Goal: Task Accomplishment & Management: Complete application form

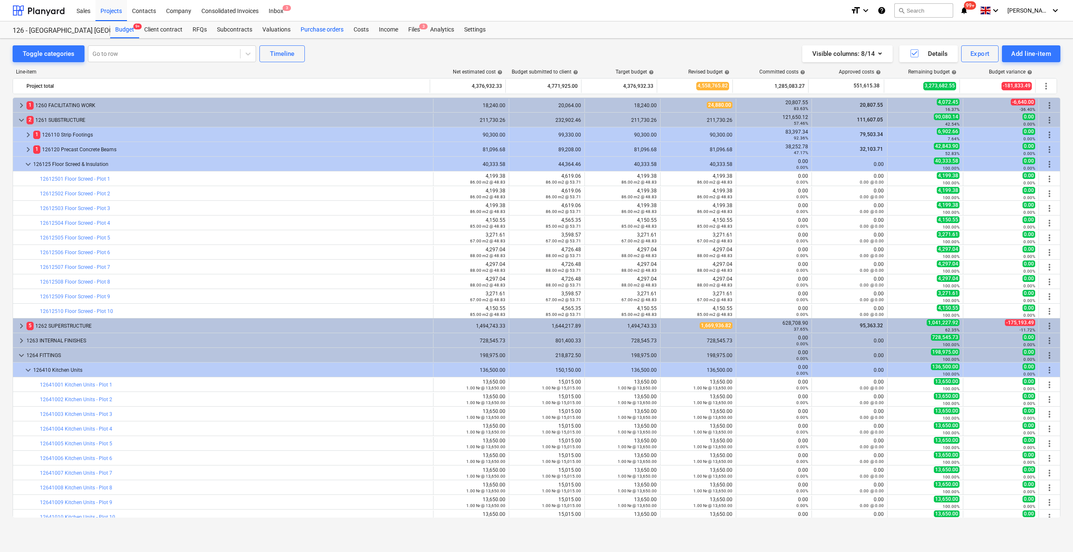
click at [318, 32] on div "Purchase orders" at bounding box center [322, 29] width 53 height 17
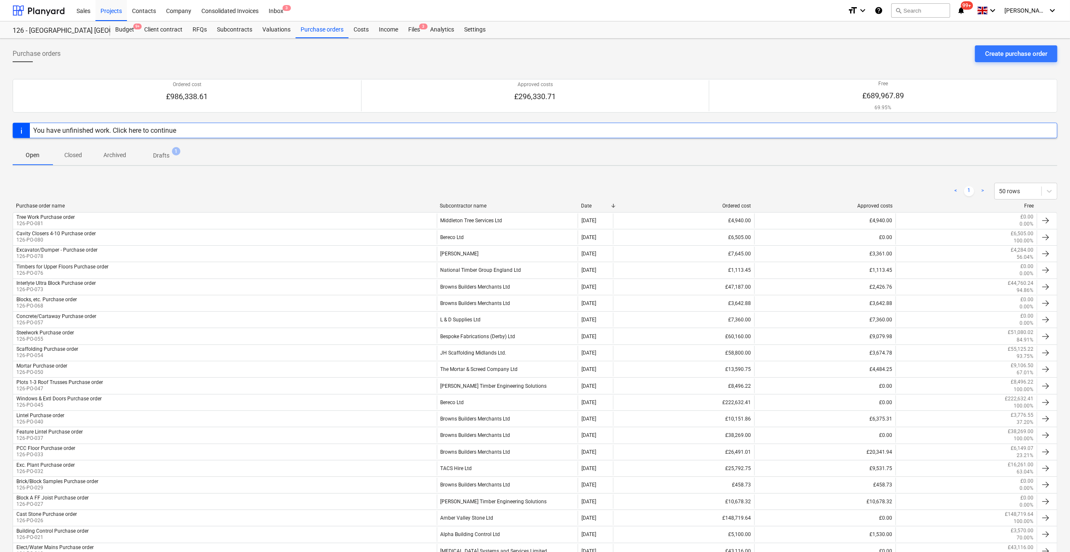
click at [183, 128] on div "You have unfinished work. Click here to continue" at bounding box center [535, 131] width 1045 height 16
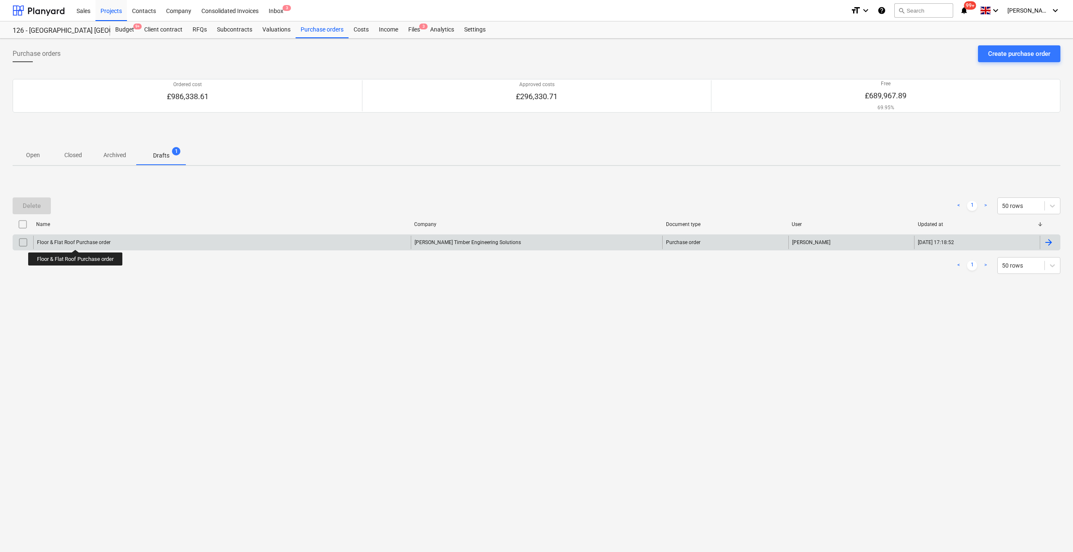
click at [77, 242] on div "Floor & Flat Roof Purchase order" at bounding box center [74, 243] width 74 height 6
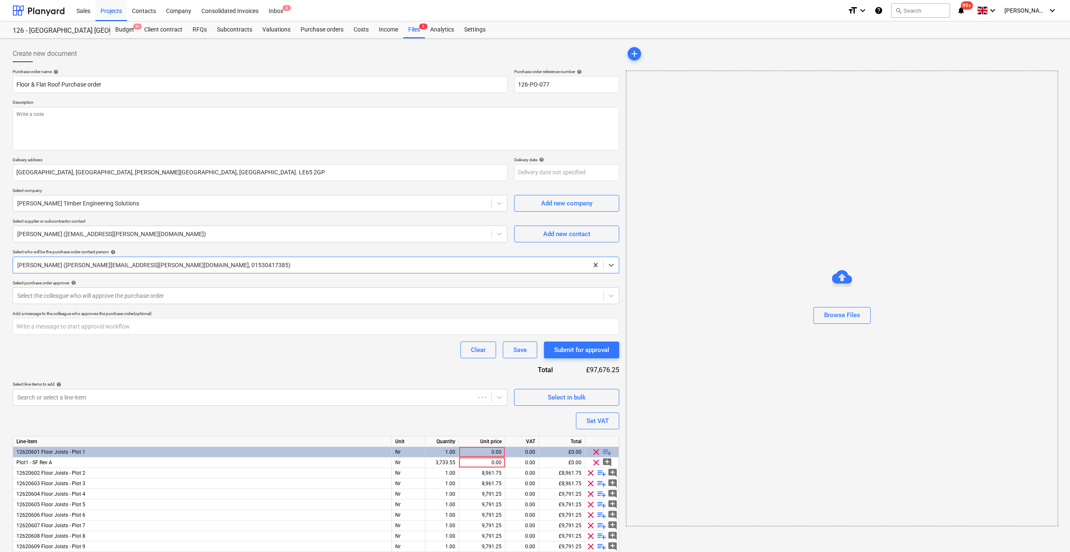
type textarea "x"
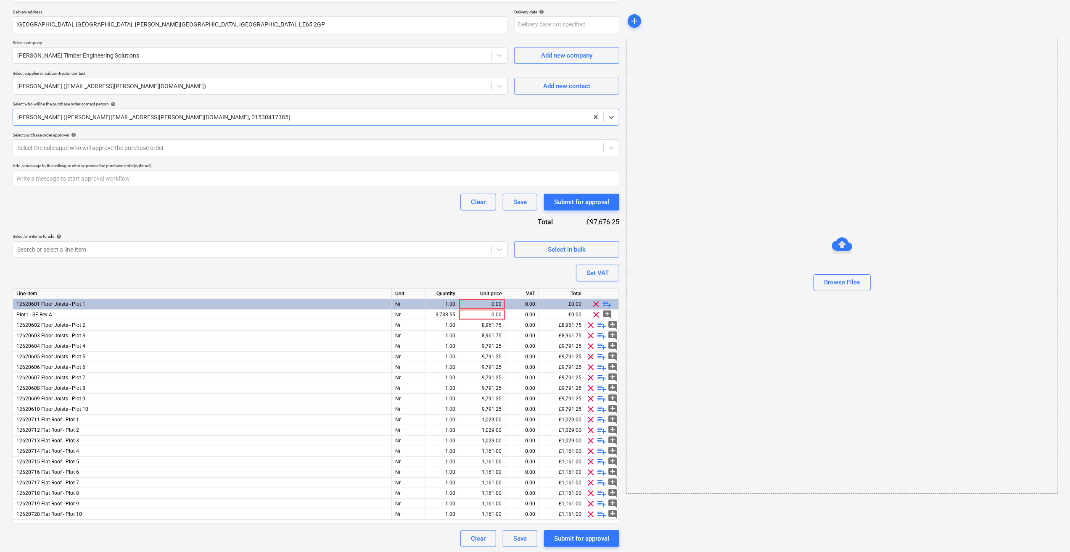
scroll to position [149, 0]
click at [489, 313] on div "0.00" at bounding box center [481, 314] width 39 height 11
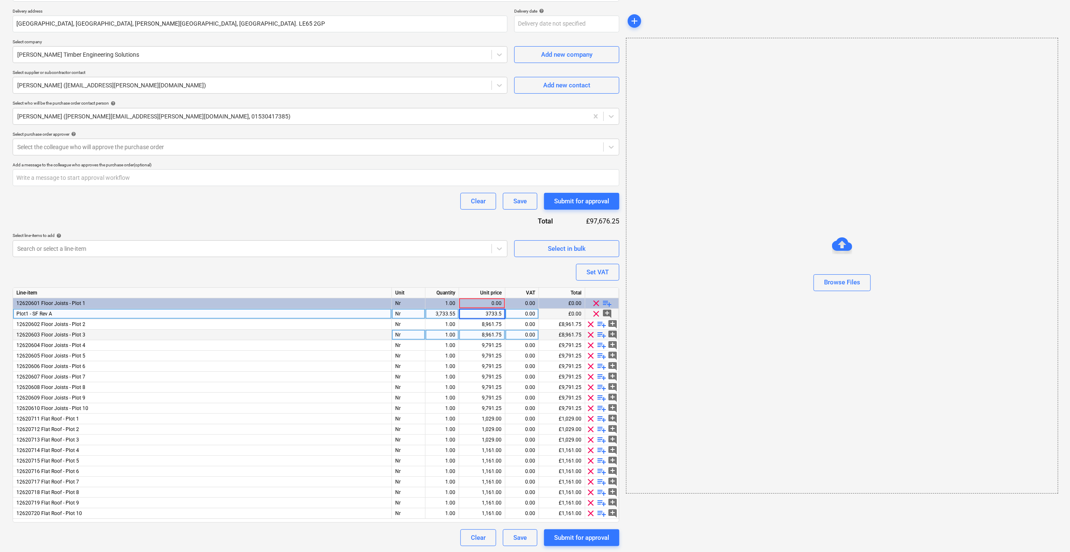
type input "3733.55"
click at [451, 314] on div "3,733.55" at bounding box center [442, 314] width 26 height 11
type textarea "x"
type input "1"
click at [801, 367] on div "Browse Files" at bounding box center [842, 266] width 432 height 456
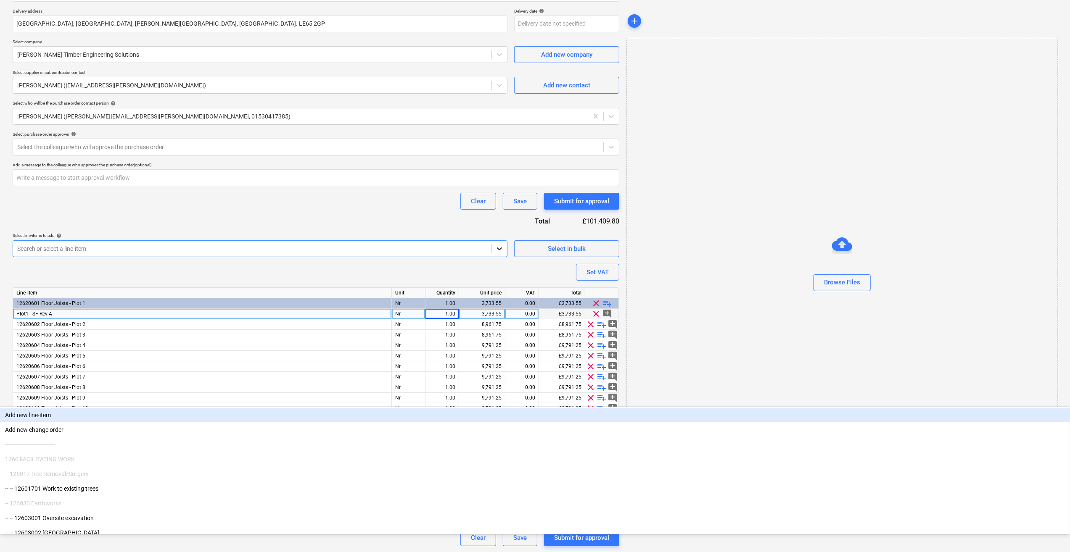
click at [498, 248] on icon at bounding box center [499, 249] width 5 height 3
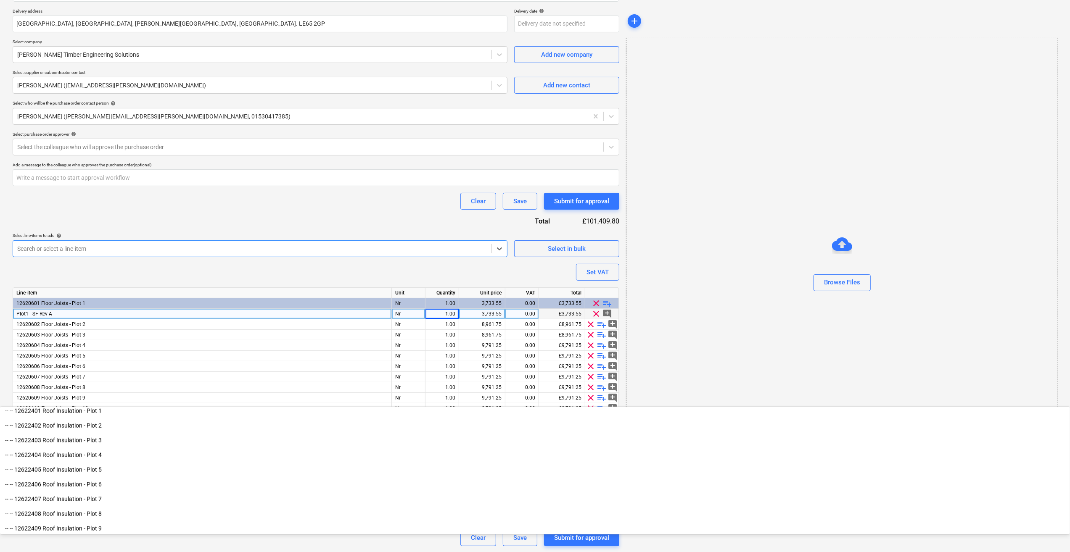
scroll to position [1093, 0]
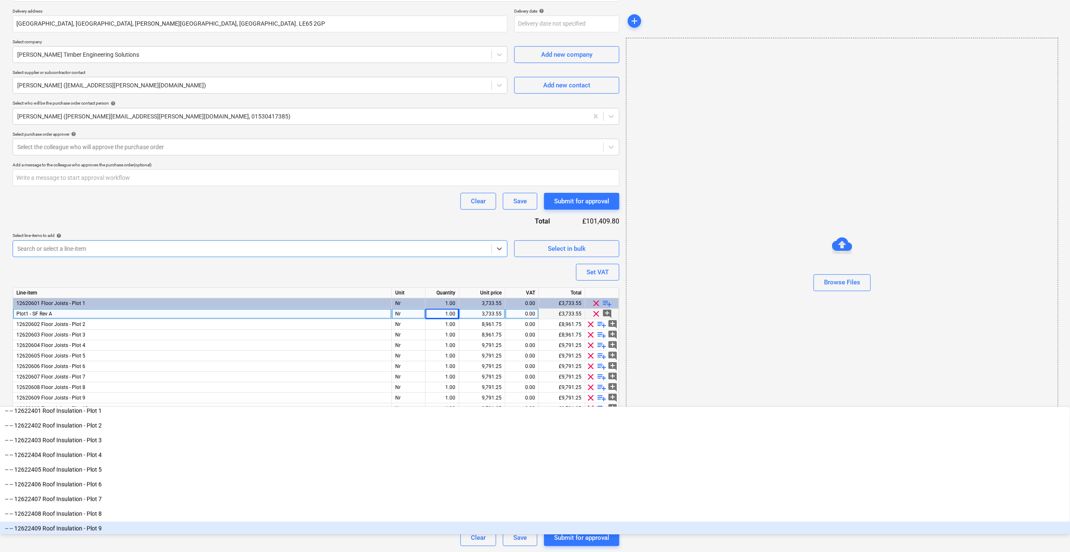
click at [191, 401] on div "12620711 Flat Roof - Plot 1" at bounding box center [202, 419] width 379 height 11
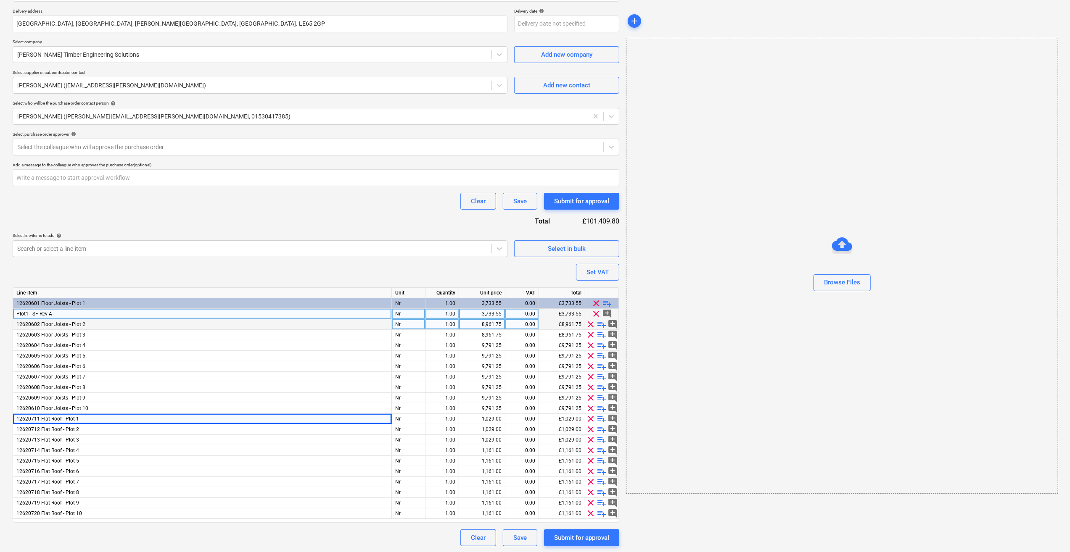
click at [605, 324] on span "playlist_add" at bounding box center [602, 325] width 10 height 10
type textarea "x"
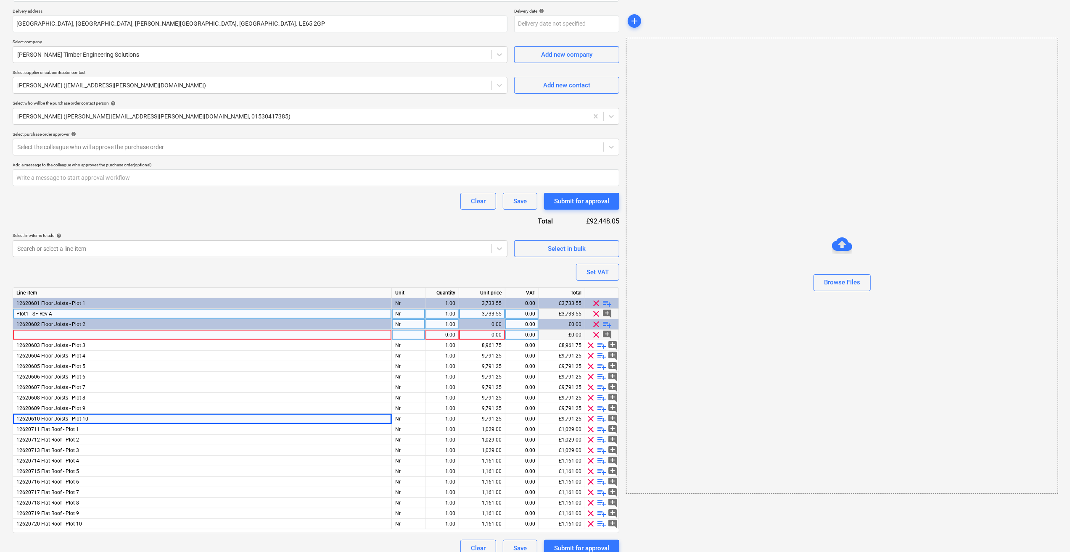
click at [24, 335] on div at bounding box center [202, 335] width 379 height 11
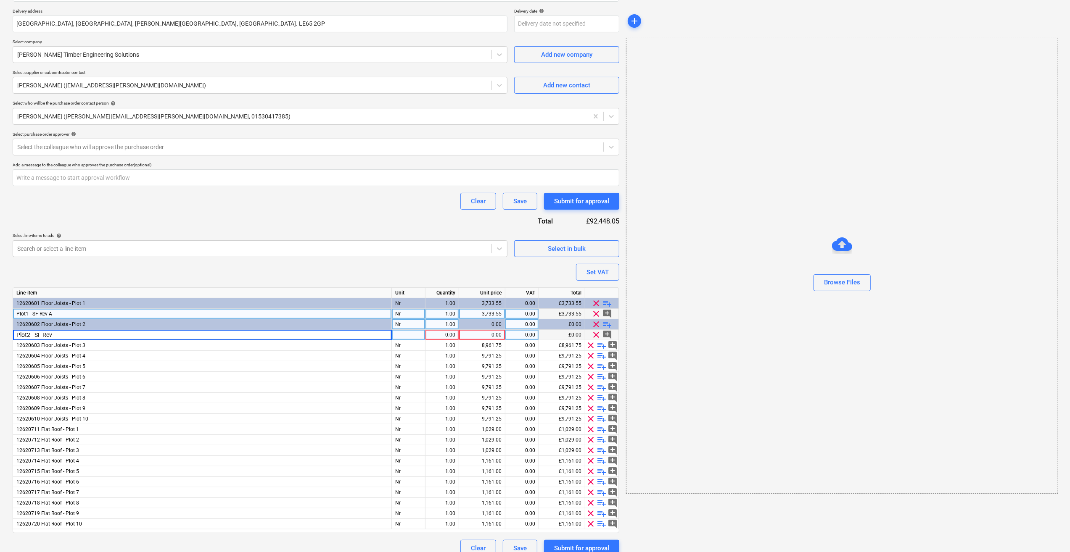
type input "Plot2 - SF Rev A"
type textarea "x"
click at [407, 333] on div "pcs" at bounding box center [409, 335] width 34 height 11
type input "Nr"
type textarea "x"
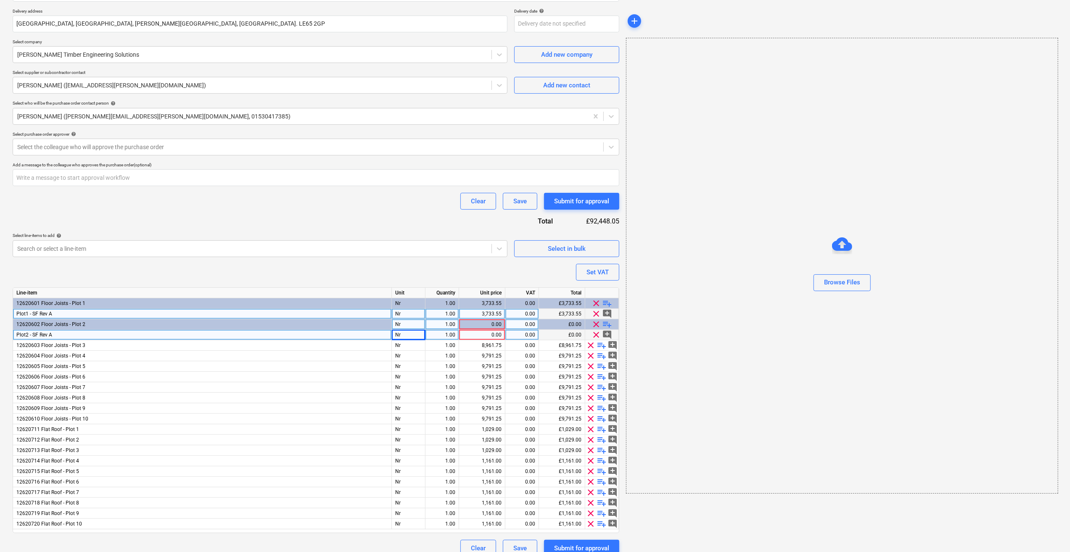
click at [500, 335] on div "0.00" at bounding box center [481, 335] width 39 height 11
type input "3733.55"
click at [669, 382] on div "Browse Files" at bounding box center [842, 266] width 432 height 456
click at [602, 346] on span "playlist_add" at bounding box center [602, 346] width 10 height 10
type textarea "x"
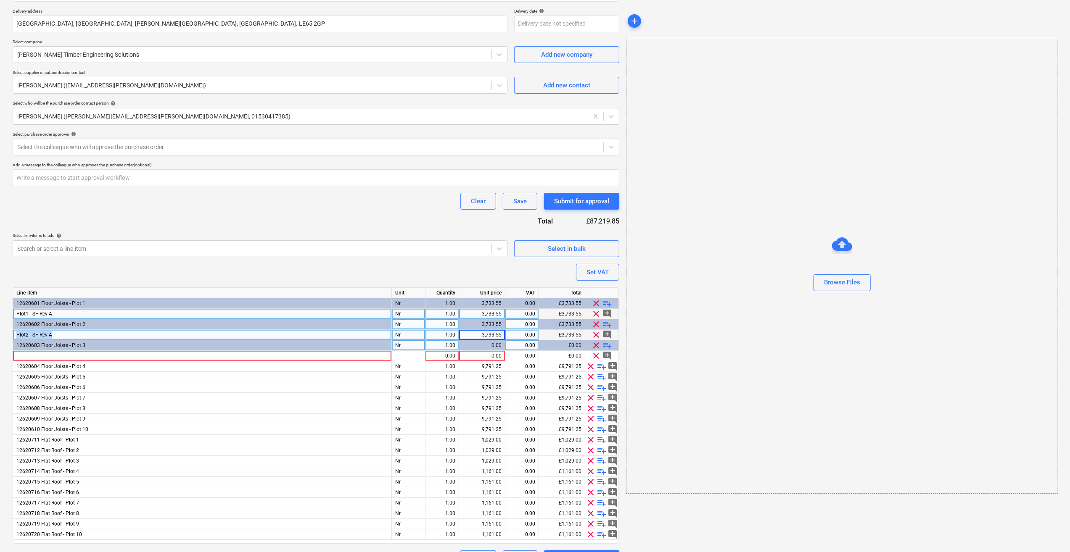
drag, startPoint x: 57, startPoint y: 336, endPoint x: 14, endPoint y: 336, distance: 43.3
click at [14, 336] on div "Plot2 - SF Rev A" at bounding box center [202, 335] width 379 height 11
click at [25, 355] on div at bounding box center [202, 356] width 379 height 11
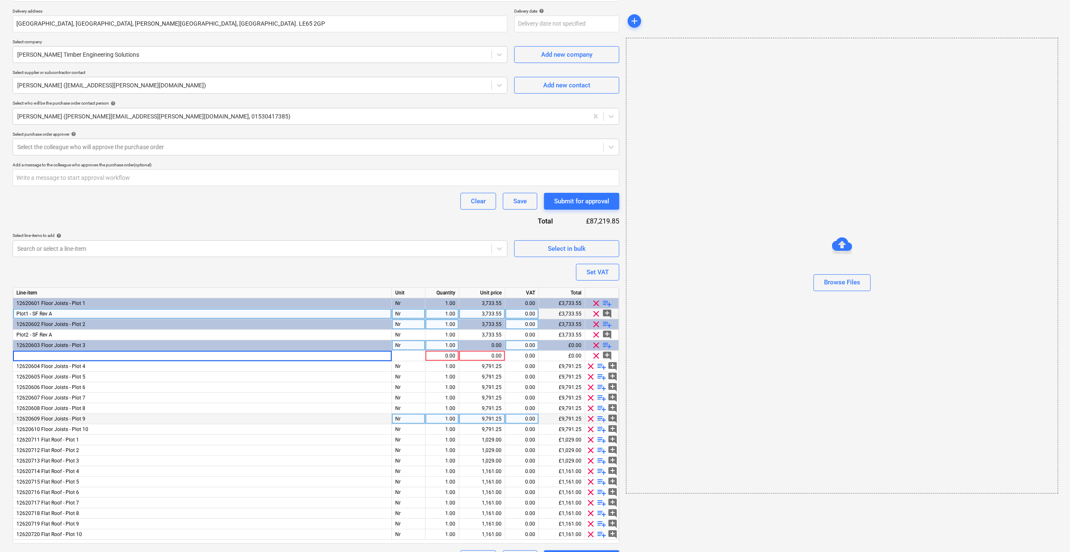
type input "Plot2 - SF Rev A"
click at [404, 357] on div at bounding box center [409, 356] width 34 height 11
type textarea "x"
type input "Nr"
click at [481, 353] on div "0.00" at bounding box center [481, 356] width 39 height 11
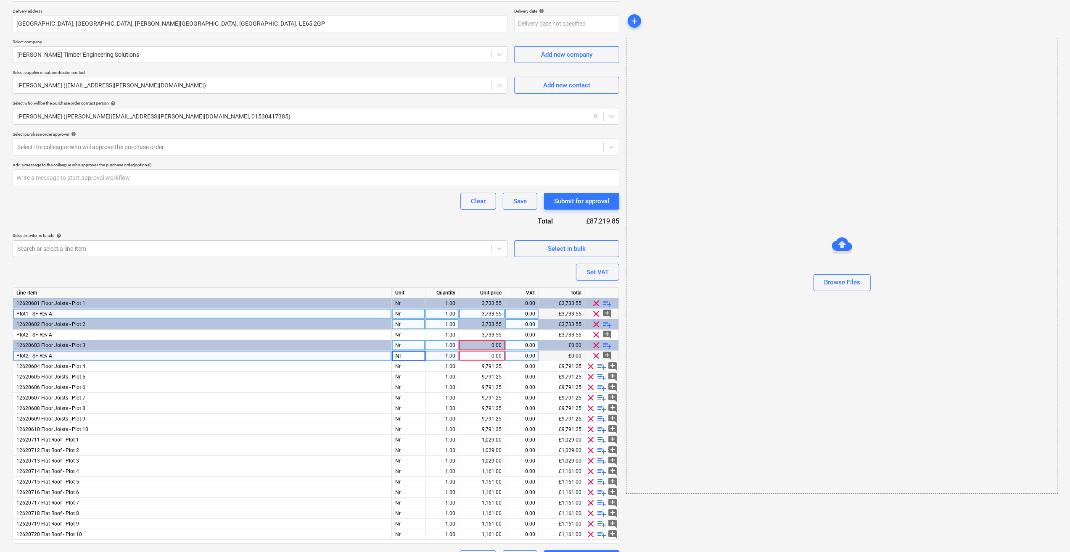
type textarea "x"
type input "3733.55"
click at [650, 401] on div "Browse Files" at bounding box center [842, 266] width 432 height 456
click at [602, 367] on span "playlist_add" at bounding box center [602, 367] width 10 height 10
type textarea "x"
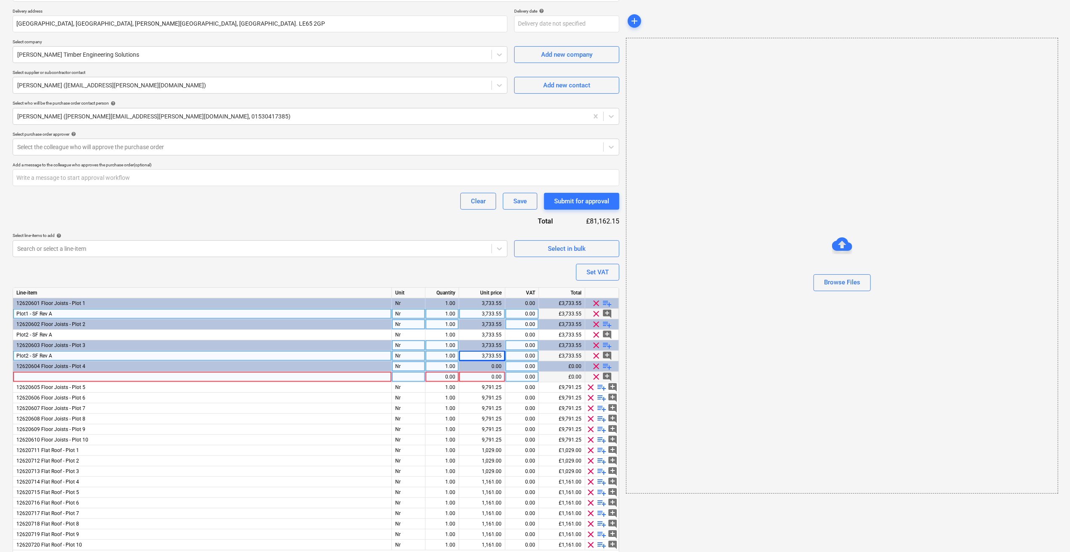
click at [25, 376] on div at bounding box center [202, 377] width 379 height 11
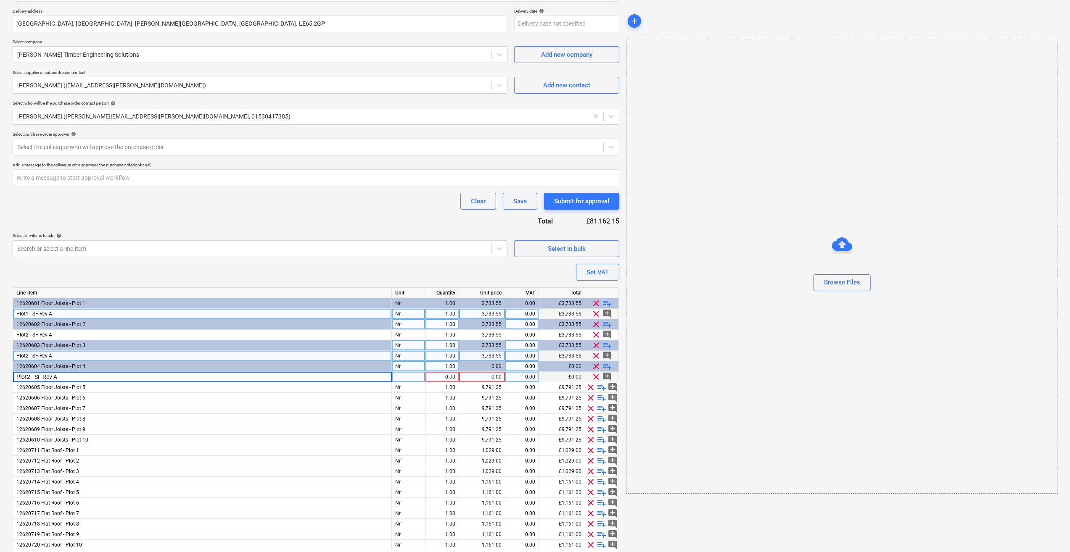
click at [30, 376] on input "Plot2 - SF Rev A" at bounding box center [202, 377] width 378 height 10
click at [40, 375] on input "Plot 4 - SF Rev A" at bounding box center [202, 377] width 378 height 10
type input "Plot 4 - FF Rev A"
click at [409, 376] on div at bounding box center [409, 377] width 34 height 11
type textarea "x"
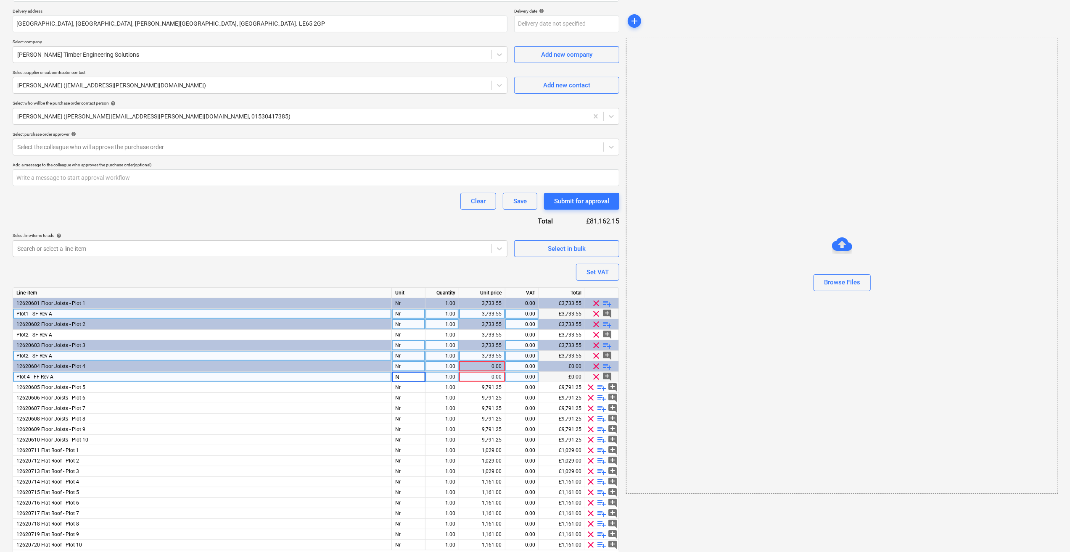
type input "Nr"
click at [489, 378] on div "0.00" at bounding box center [481, 377] width 39 height 11
type textarea "x"
type input "3806.88"
click at [479, 401] on div "9,791.25" at bounding box center [481, 409] width 39 height 11
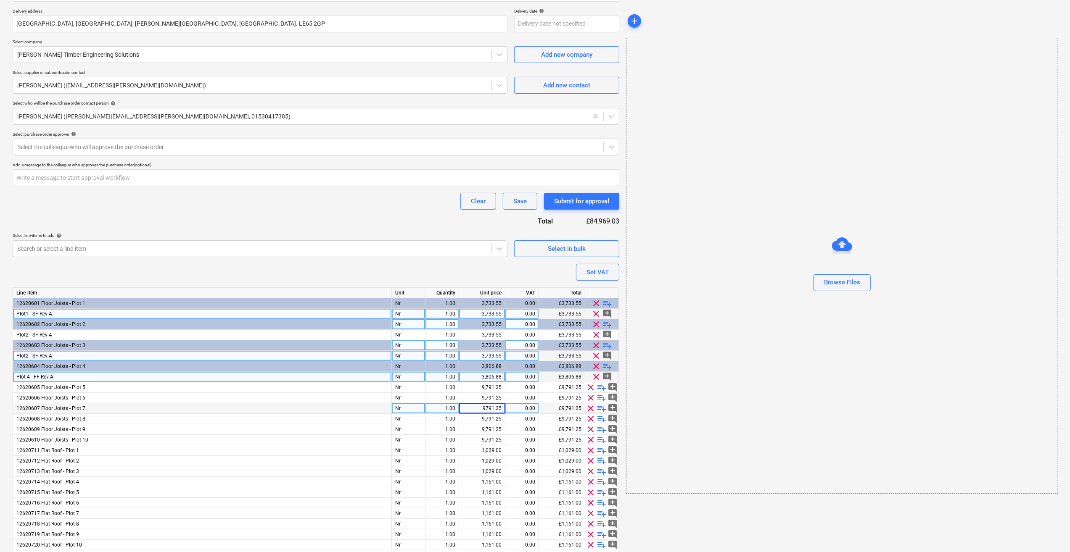
click at [609, 367] on span "playlist_add" at bounding box center [607, 367] width 10 height 10
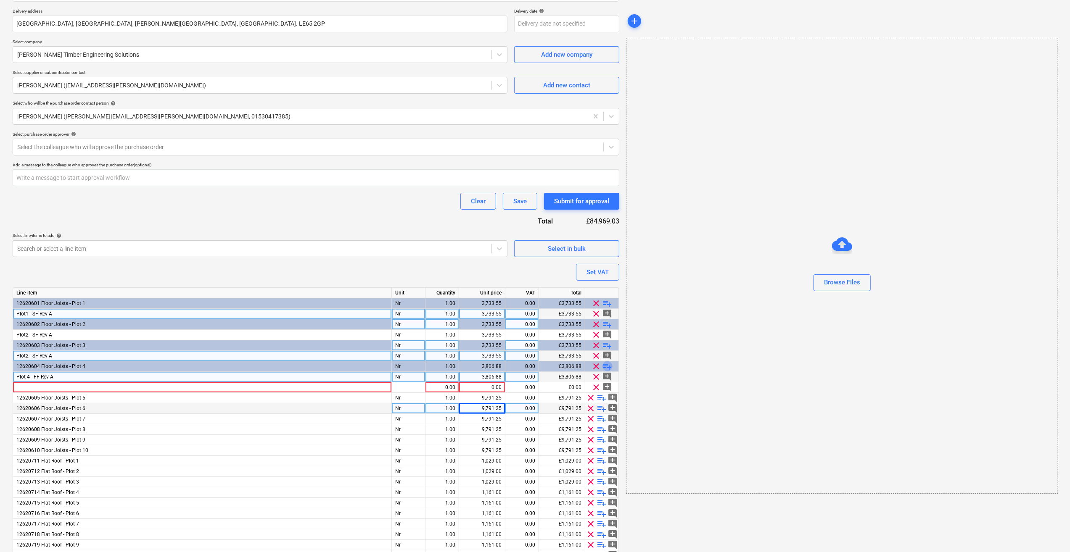
click at [609, 367] on span "playlist_add" at bounding box center [607, 367] width 10 height 10
type textarea "x"
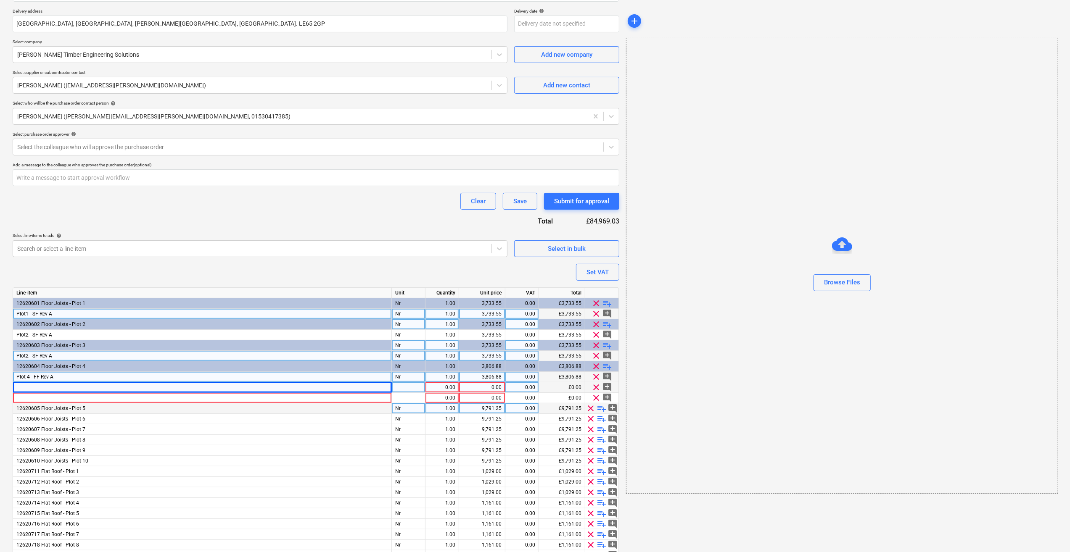
drag, startPoint x: 29, startPoint y: 386, endPoint x: 16, endPoint y: 388, distance: 13.2
click at [15, 388] on div at bounding box center [202, 388] width 379 height 11
click at [28, 390] on input "Plot2 - SF Rev A" at bounding box center [202, 388] width 378 height 10
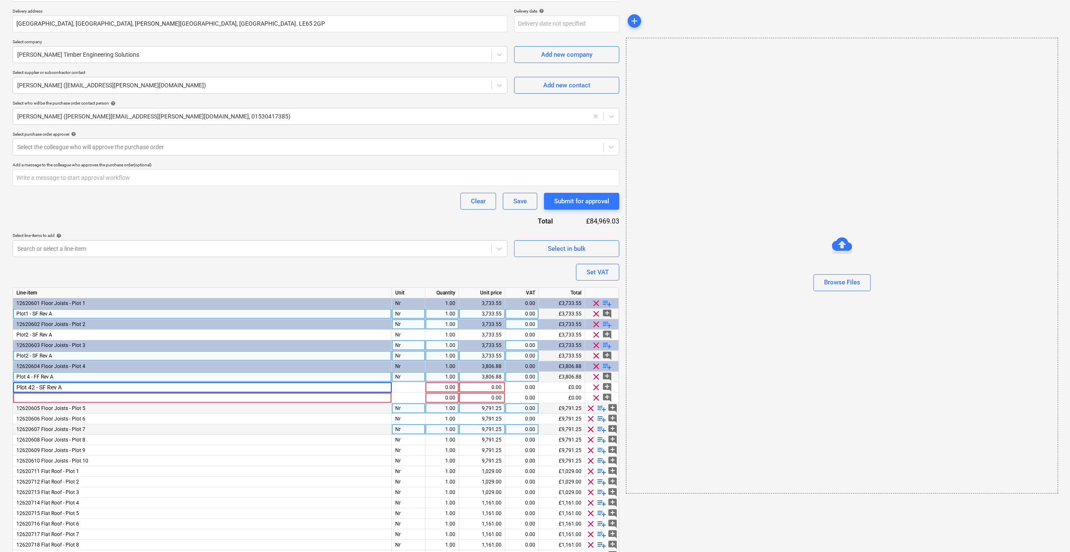
type input "Plot 4 - SF Rev A"
click at [399, 390] on div at bounding box center [409, 388] width 34 height 11
type textarea "x"
type input "Nr"
click at [493, 388] on div "0.00" at bounding box center [481, 388] width 39 height 11
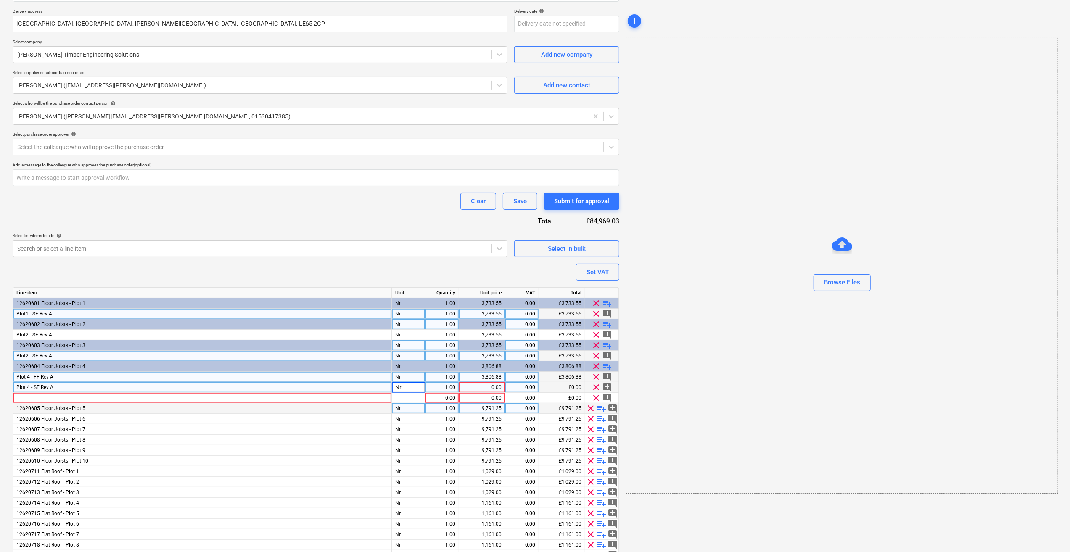
type textarea "x"
type input "3617.44"
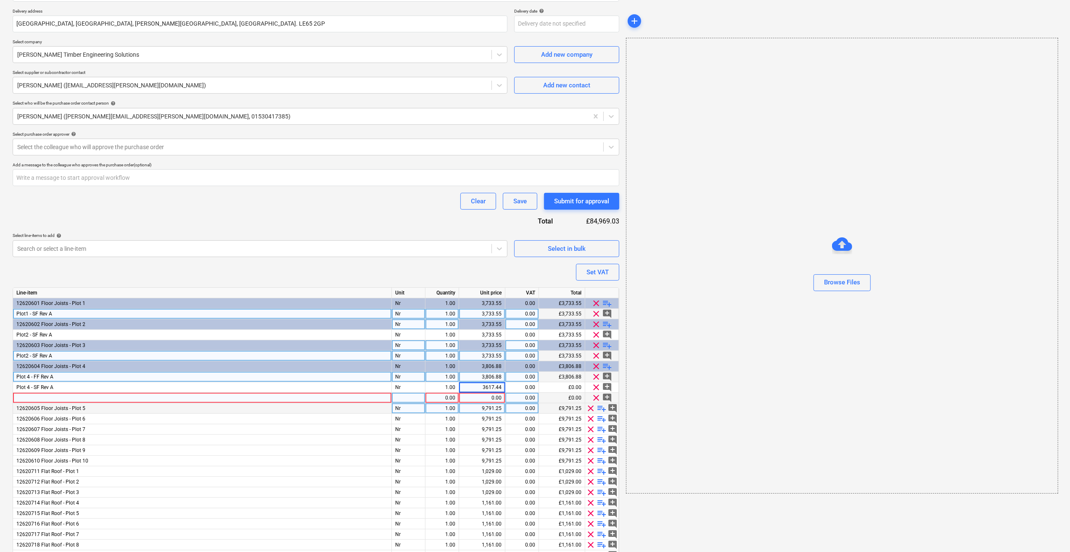
click at [26, 398] on div at bounding box center [202, 398] width 379 height 11
type textarea "x"
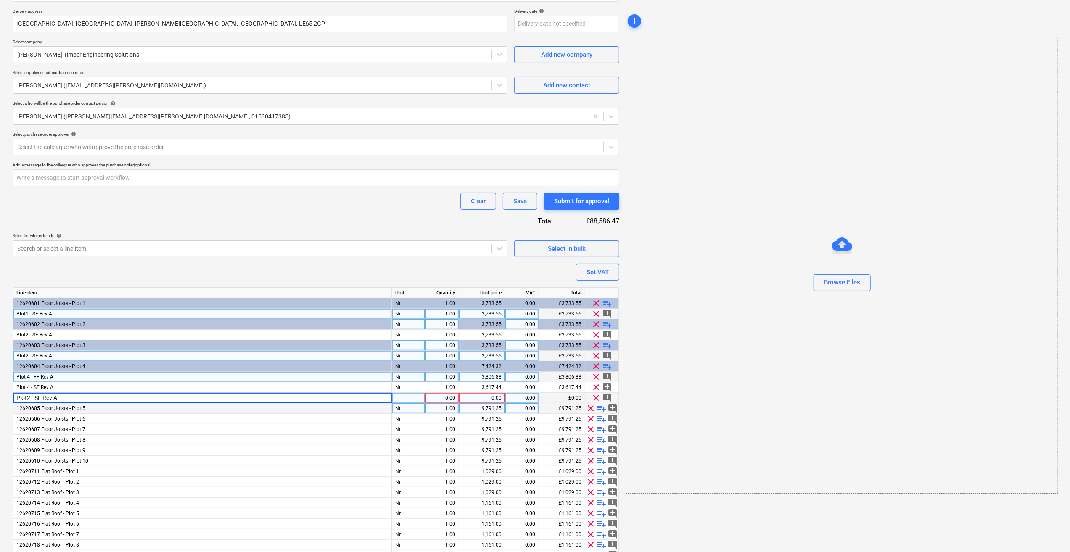
click at [29, 396] on input "Plot2 - SF Rev A" at bounding box center [202, 398] width 378 height 10
type input "Plot 4 - TF Rev A"
click at [407, 398] on div at bounding box center [409, 398] width 34 height 11
type textarea "x"
type input "Nr"
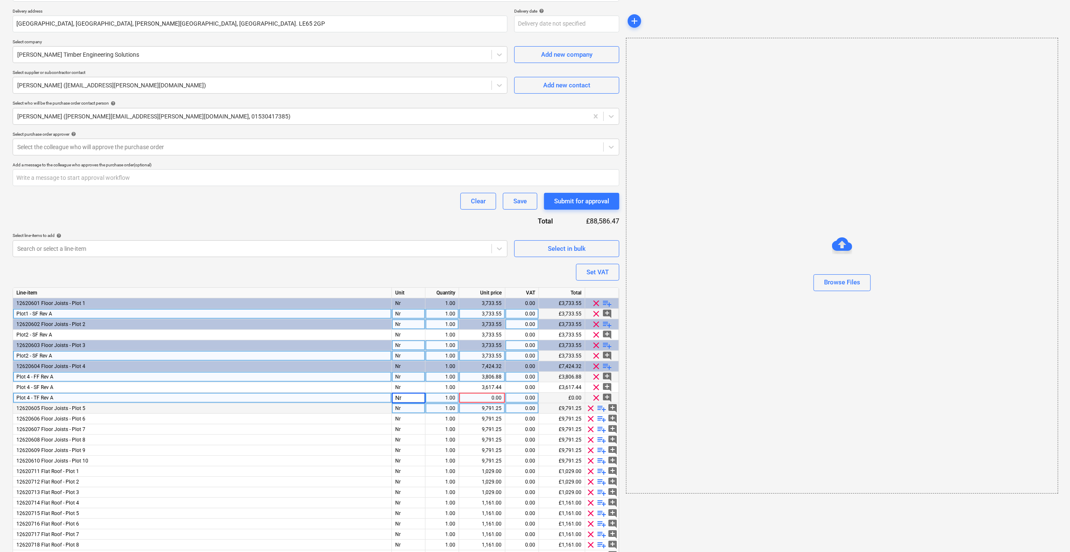
type textarea "x"
click at [482, 393] on div "0.00" at bounding box center [481, 398] width 39 height 11
type input "3692.63"
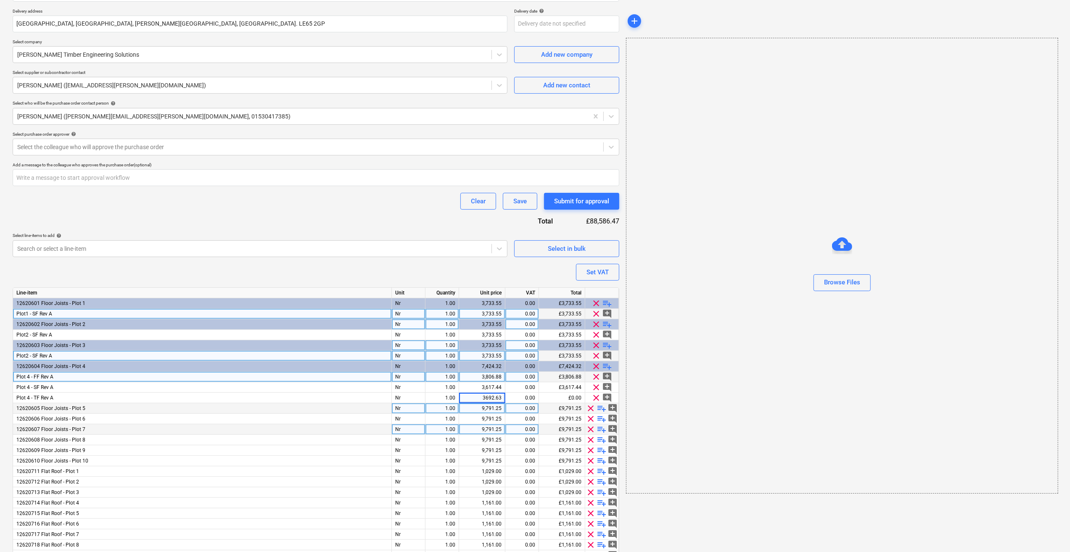
click at [482, 401] on div "9,791.25" at bounding box center [481, 430] width 39 height 11
click at [602, 401] on span "playlist_add" at bounding box center [602, 409] width 10 height 10
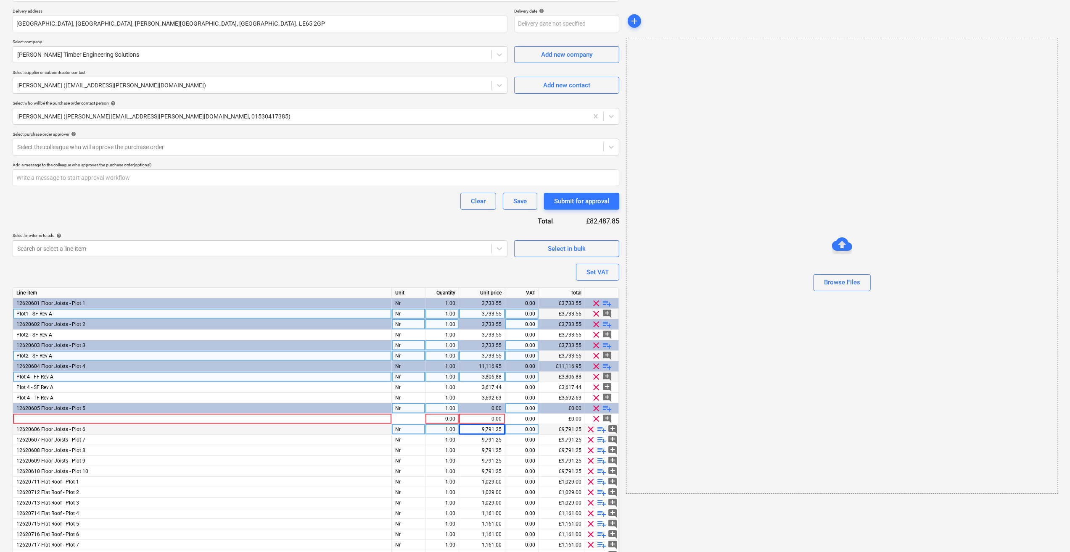
click at [602, 401] on div "clear playlist_add" at bounding box center [602, 409] width 34 height 11
click at [609, 401] on span "playlist_add" at bounding box center [607, 409] width 10 height 10
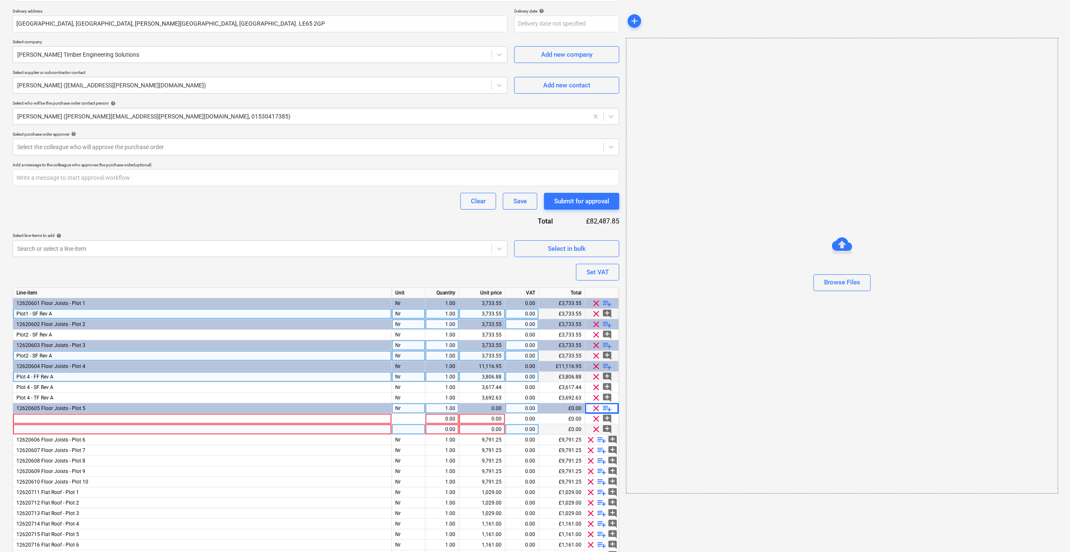
click at [609, 401] on span "playlist_add" at bounding box center [607, 409] width 10 height 10
type textarea "x"
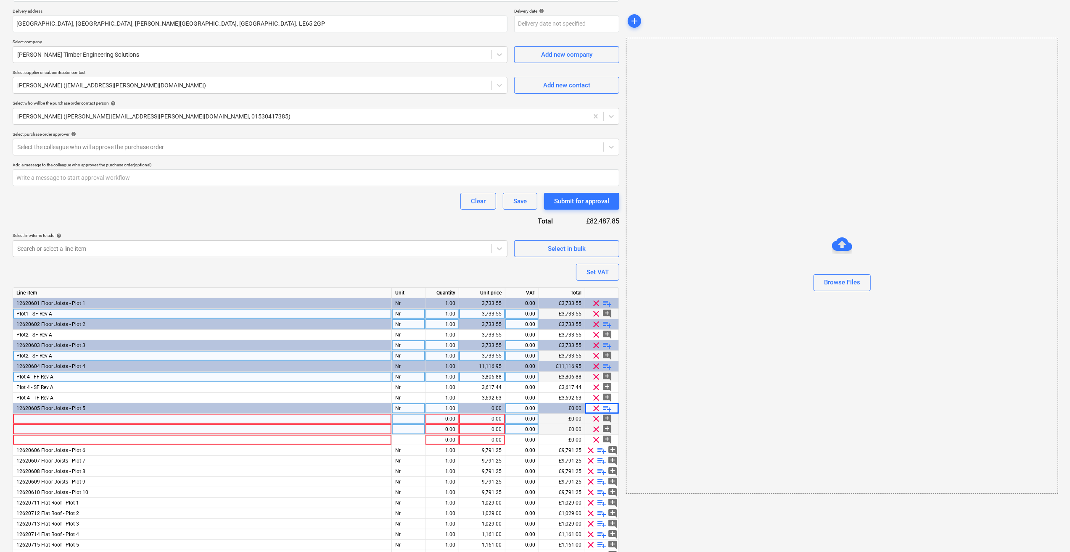
click at [32, 401] on div at bounding box center [202, 419] width 379 height 11
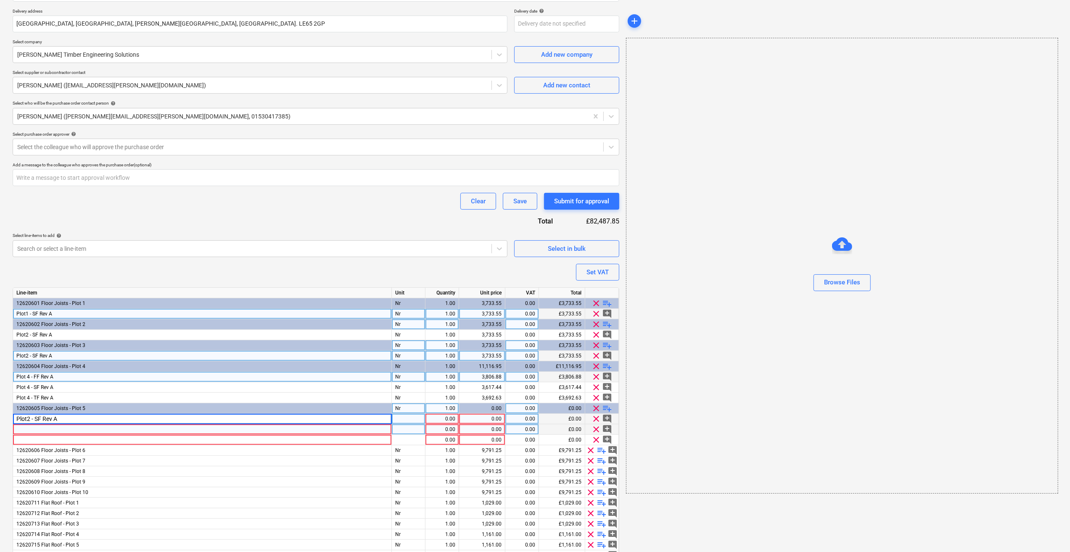
click at [28, 401] on input "Plot2 - SF Rev A" at bounding box center [202, 419] width 378 height 10
type input "Plot 5 - FF Rev A"
click at [415, 401] on div at bounding box center [409, 419] width 34 height 11
type textarea "x"
type input "Nr"
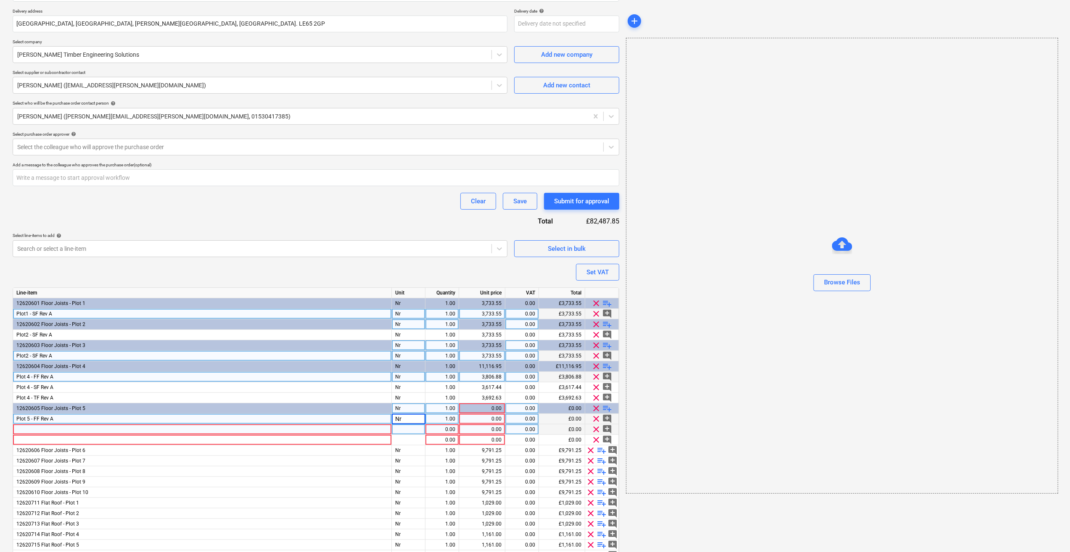
click at [483, 401] on div "0.00" at bounding box center [481, 419] width 39 height 11
type textarea "x"
type input "2501.6"
type textarea "x"
click at [33, 401] on div at bounding box center [202, 430] width 379 height 11
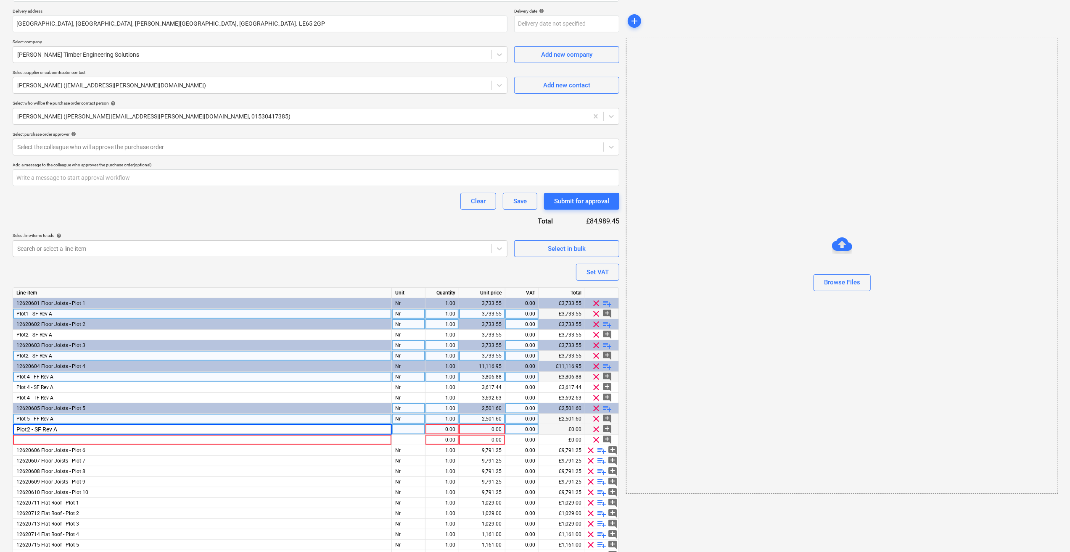
click at [28, 401] on input "Plot2 - SF Rev A" at bounding box center [202, 430] width 378 height 10
type input "Plot 5 - SF Rev A"
click at [404, 401] on div at bounding box center [409, 430] width 34 height 11
type textarea "x"
type input "Nr"
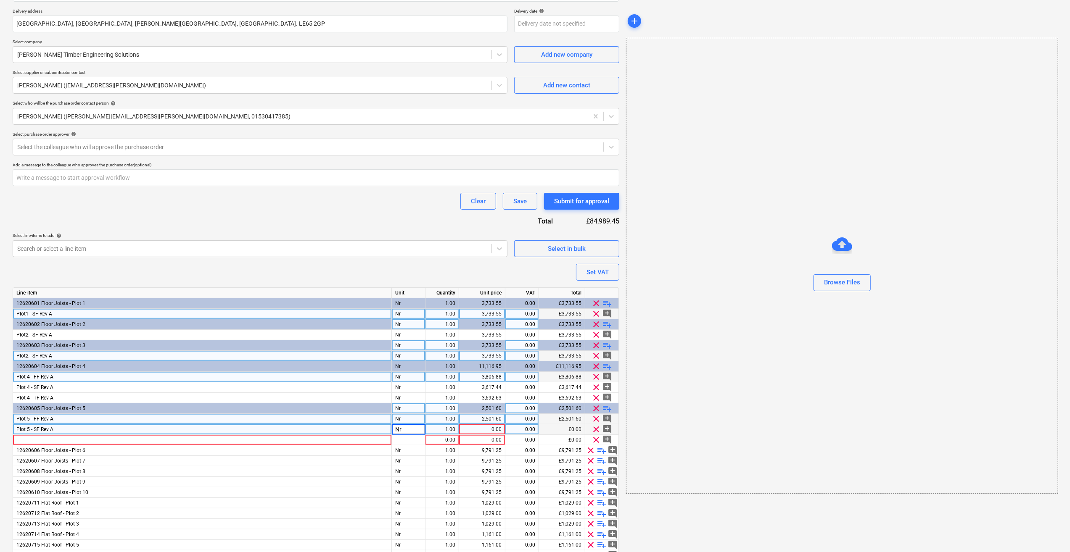
click at [486, 401] on div "0.00" at bounding box center [481, 430] width 39 height 11
type textarea "x"
type input "2311.48"
type textarea "x"
click at [36, 401] on div at bounding box center [202, 440] width 379 height 11
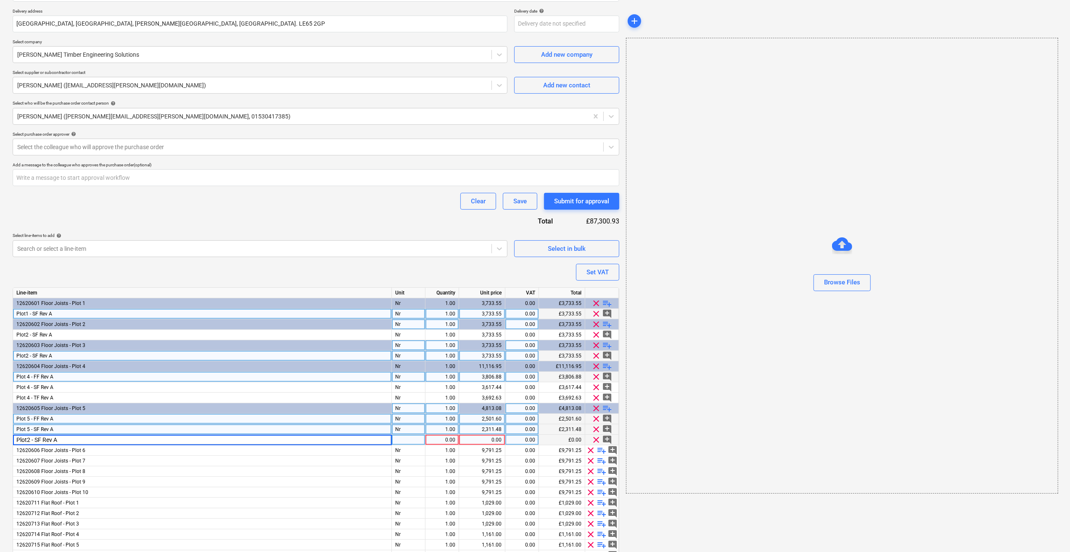
click at [27, 401] on input "Plot2 - SF Rev A" at bounding box center [202, 440] width 378 height 10
click at [38, 401] on input "Plot 5 - SF Rev A" at bounding box center [202, 440] width 378 height 10
type input "Plot 5 - TF Rev A"
click at [410, 401] on div at bounding box center [409, 440] width 34 height 11
type textarea "x"
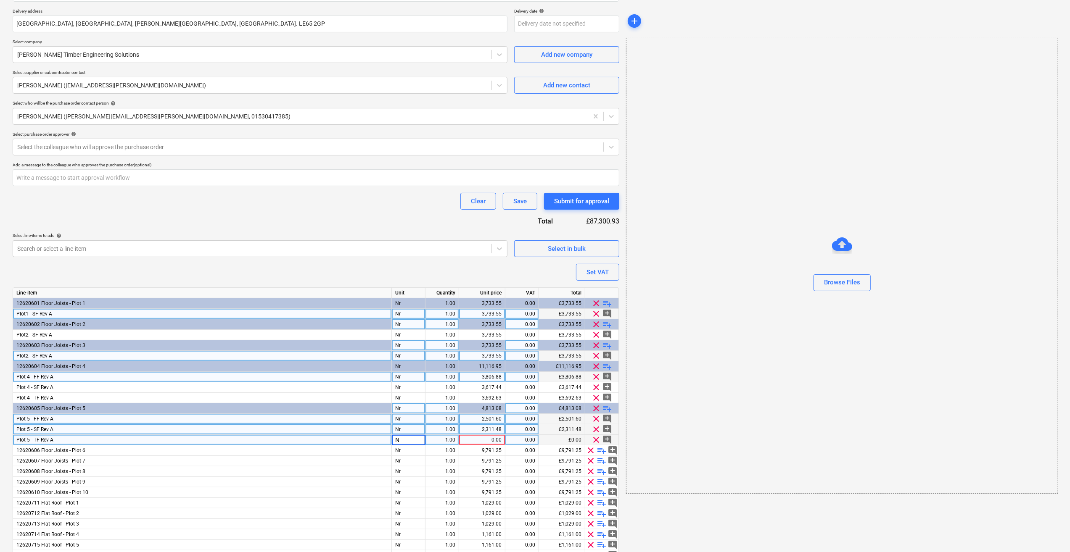
type input "Nr"
click at [485, 401] on div "0.00" at bounding box center [481, 440] width 39 height 11
type textarea "x"
type input "2251.76"
click at [241, 401] on div "Plot 5 - TF Rev A" at bounding box center [202, 440] width 379 height 11
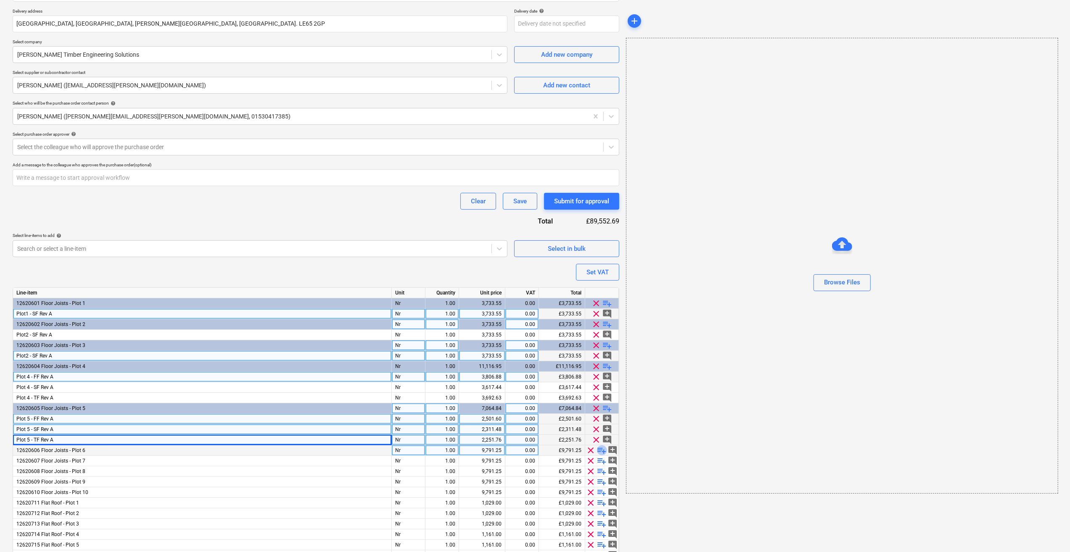
click at [604, 401] on span "playlist_add" at bounding box center [602, 451] width 10 height 10
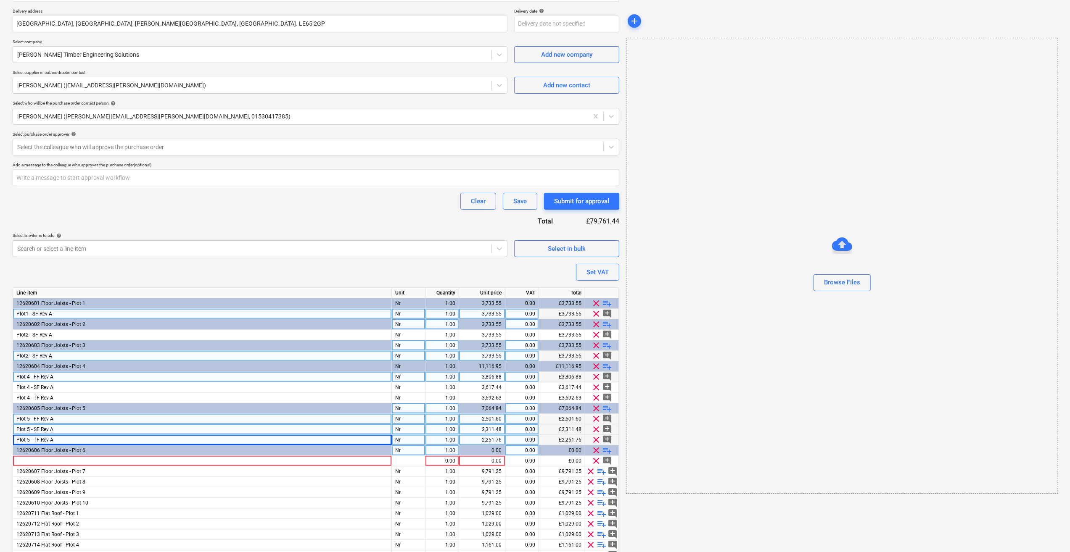
click at [611, 401] on span "playlist_add" at bounding box center [607, 451] width 10 height 10
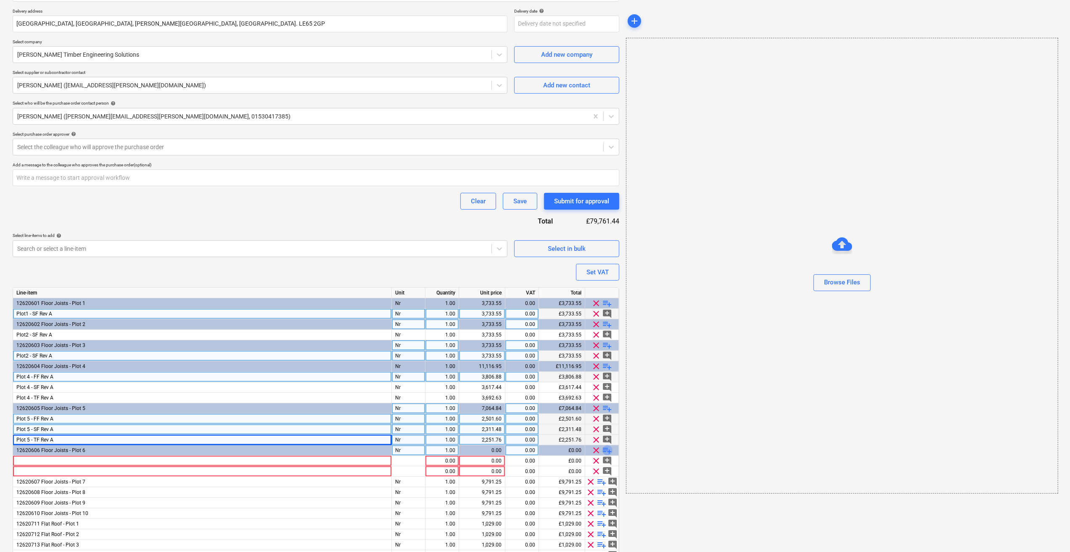
click at [611, 401] on span "playlist_add" at bounding box center [607, 451] width 10 height 10
type textarea "x"
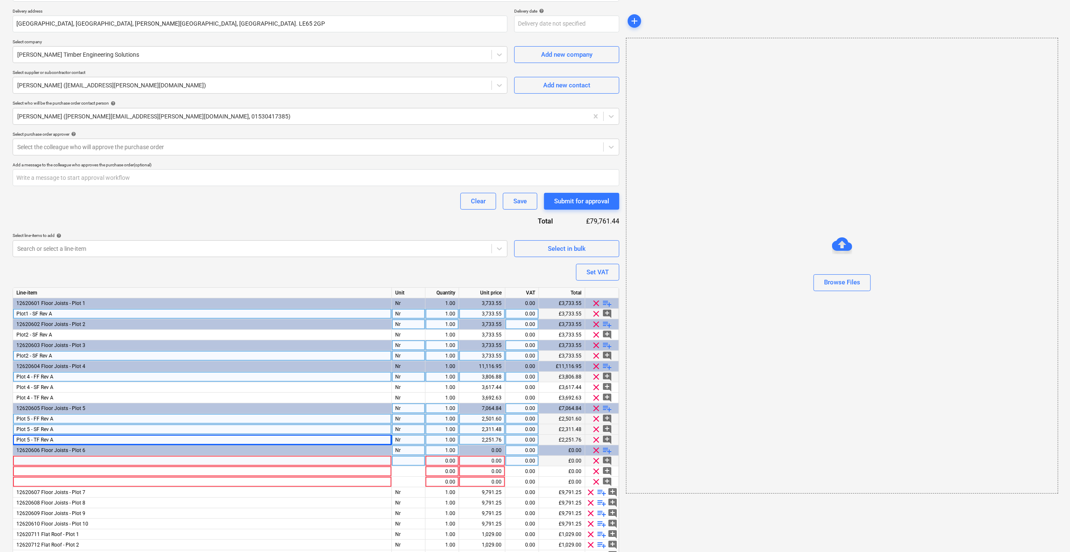
click at [28, 401] on div at bounding box center [202, 461] width 379 height 11
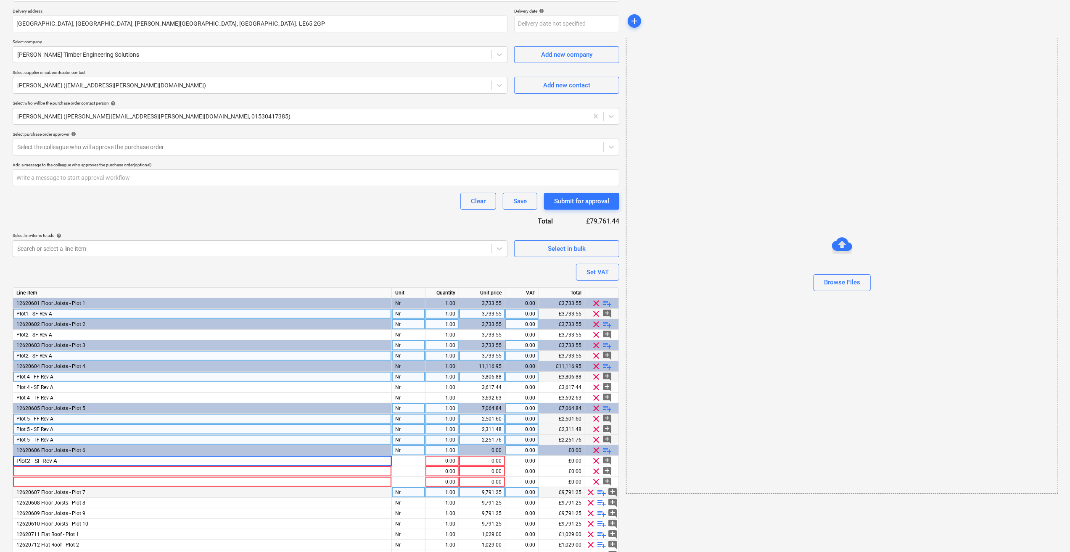
drag, startPoint x: 26, startPoint y: 460, endPoint x: 35, endPoint y: 494, distance: 35.2
click at [27, 401] on input "Plot2 - SF Rev A" at bounding box center [202, 461] width 378 height 10
type input "Plot 6 - FF Rev A"
click at [401, 401] on div at bounding box center [409, 461] width 34 height 11
type textarea "x"
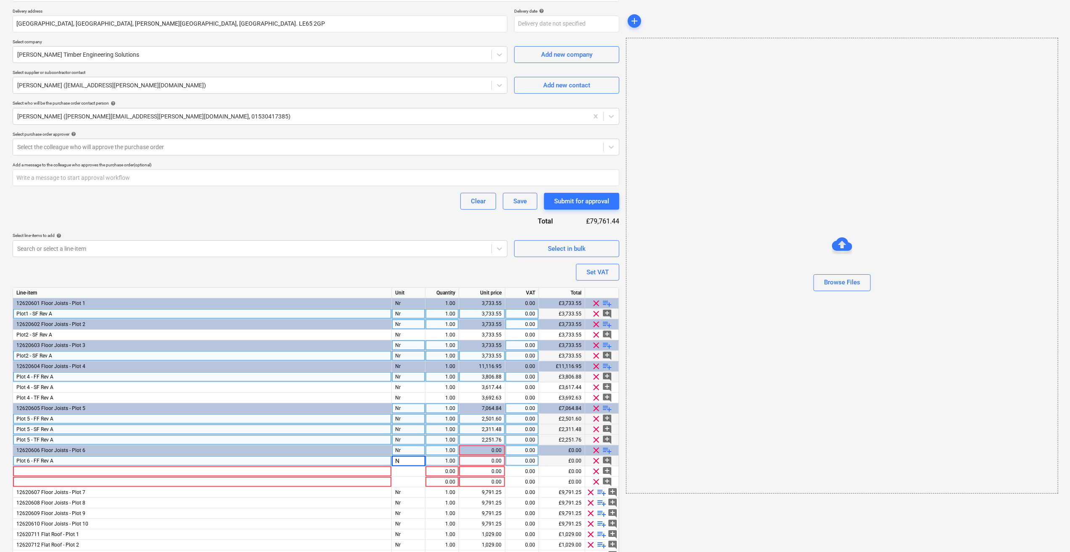
type input "Nr"
click at [495, 401] on div "0.00" at bounding box center [481, 461] width 39 height 11
type textarea "x"
type input "3806.88"
type textarea "x"
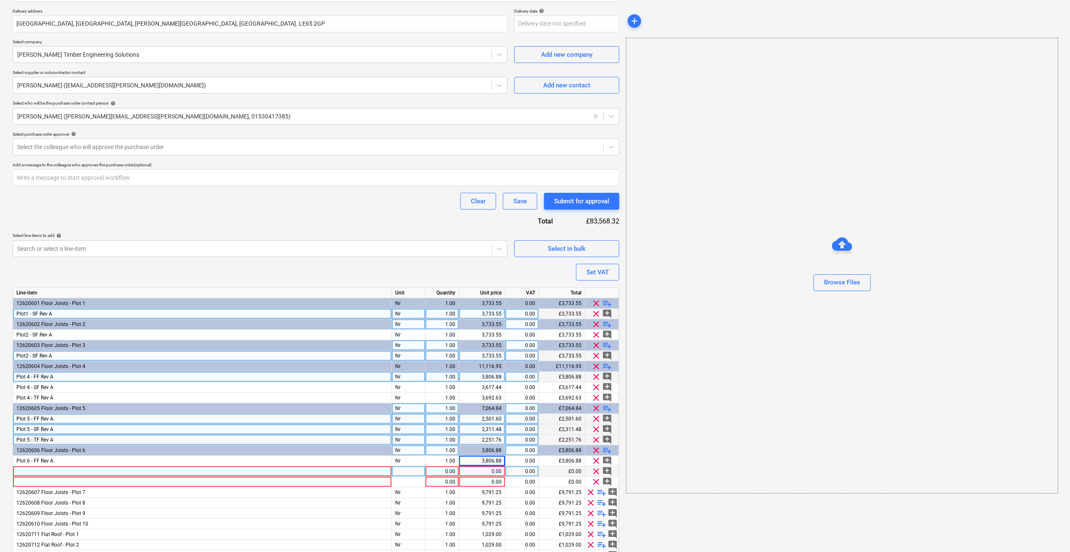
click at [403, 401] on div at bounding box center [409, 472] width 34 height 11
type input "n"
type input "Nr"
click at [406, 401] on div at bounding box center [409, 482] width 34 height 11
type textarea "x"
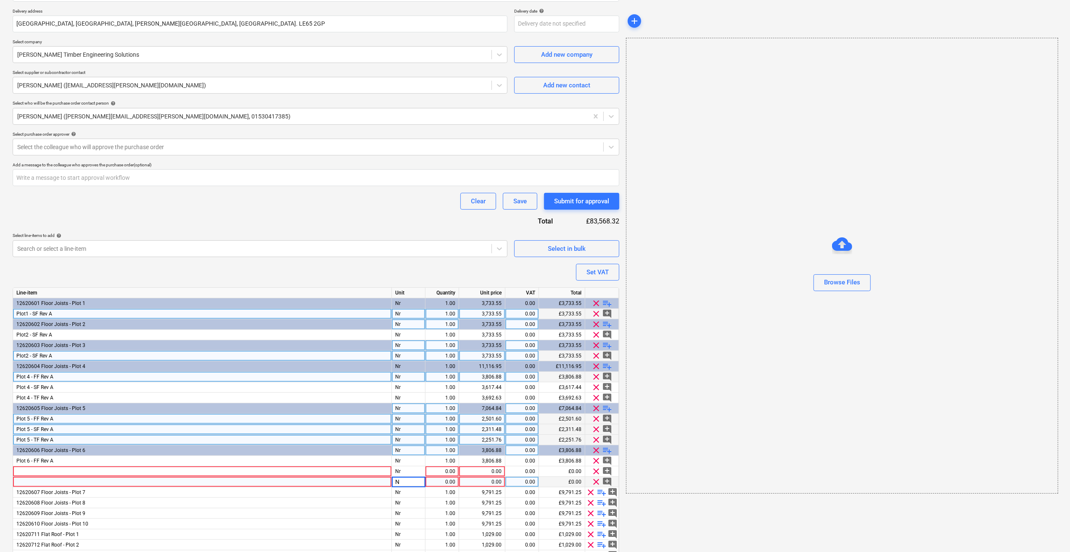
type input "Nr"
click at [450, 401] on div "0.00" at bounding box center [442, 472] width 26 height 11
type textarea "x"
type input "1"
click at [488, 401] on div "0.00" at bounding box center [481, 472] width 39 height 11
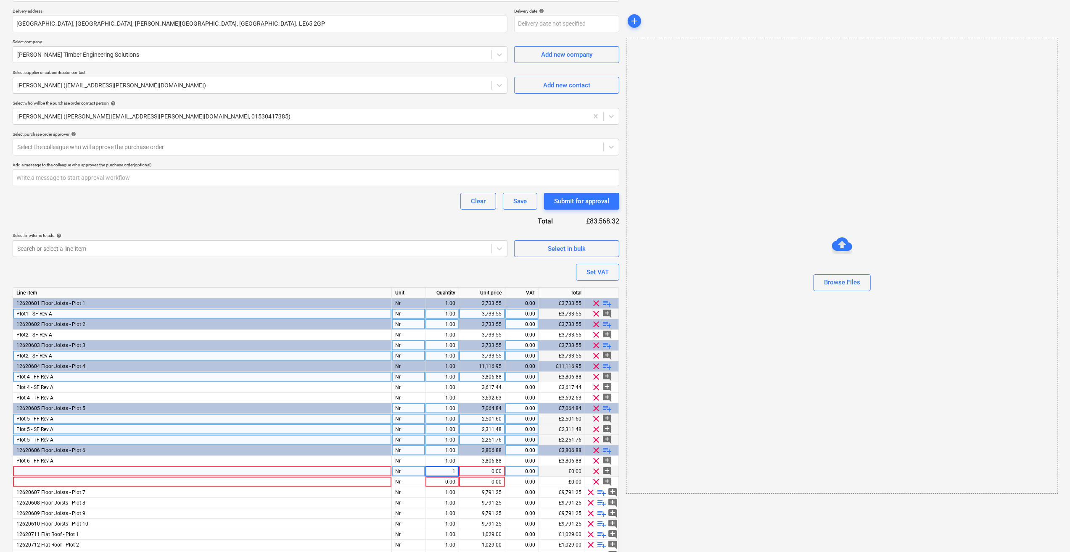
type textarea "x"
type input "3617.44"
type textarea "x"
click at [489, 401] on div "0.00" at bounding box center [481, 482] width 39 height 11
type input "3692.63"
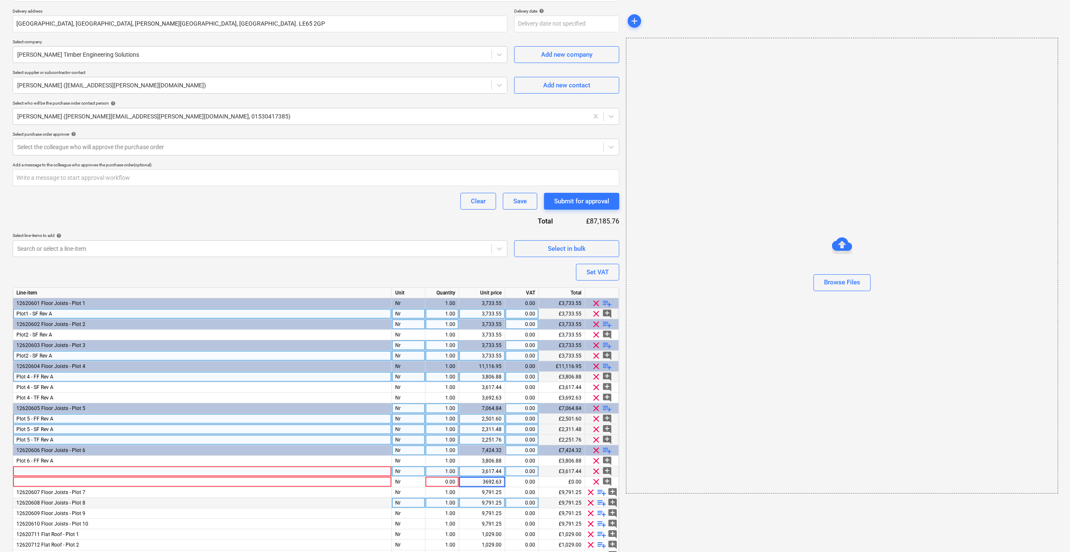
click at [437, 401] on div "1.00" at bounding box center [442, 503] width 26 height 11
type textarea "x"
click at [448, 401] on div "0.00" at bounding box center [442, 482] width 26 height 11
type input "1"
click at [34, 401] on div at bounding box center [202, 472] width 379 height 11
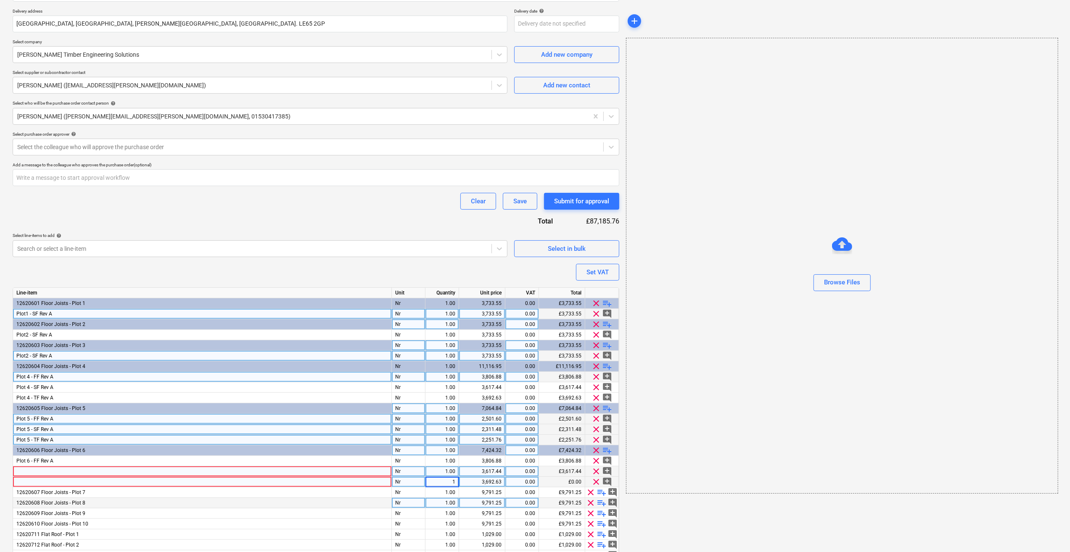
type textarea "x"
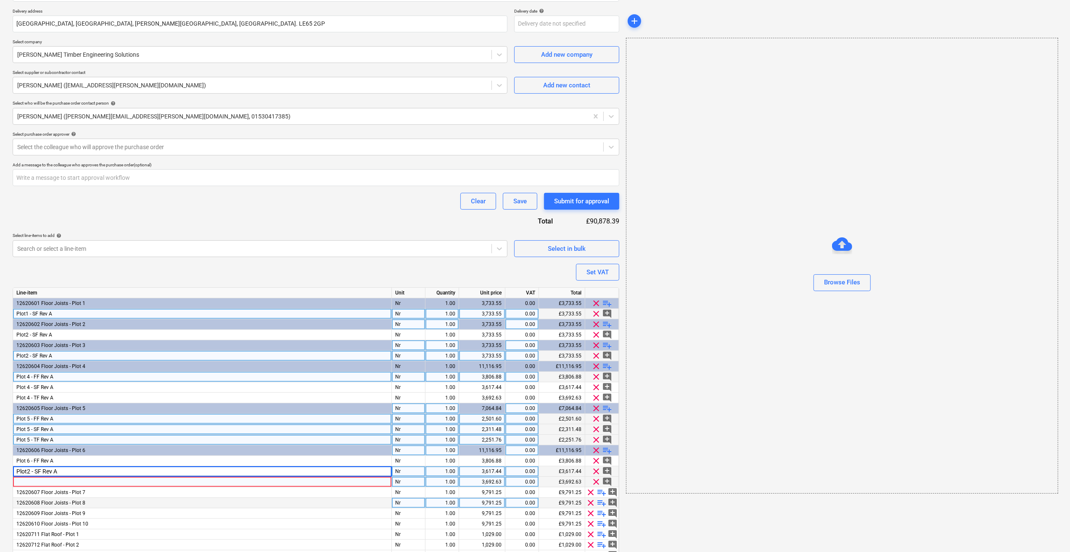
click at [27, 401] on input "Plot2 - SF Rev A" at bounding box center [202, 472] width 378 height 10
type input "Plot 6 - SF Rev A"
click at [29, 401] on div at bounding box center [202, 482] width 379 height 11
type textarea "x"
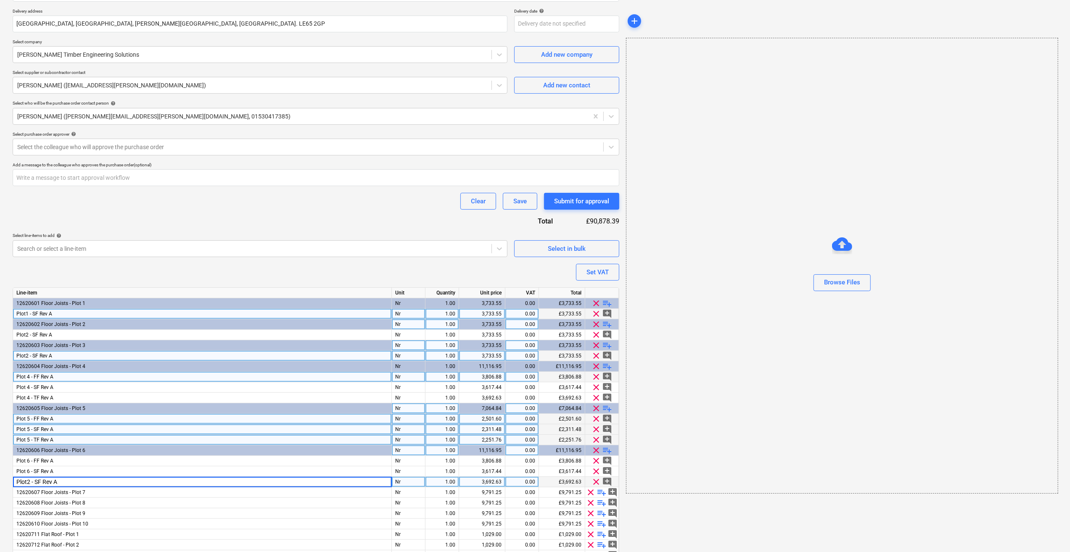
click at [29, 401] on input "Plot2 - SF Rev A" at bounding box center [202, 482] width 378 height 10
type input "Plot 6 - TF Rev A"
click at [488, 401] on div "3,692.63" at bounding box center [481, 482] width 39 height 11
click at [92, 401] on div "12620607 Floor Joists - Plot 7" at bounding box center [202, 493] width 379 height 11
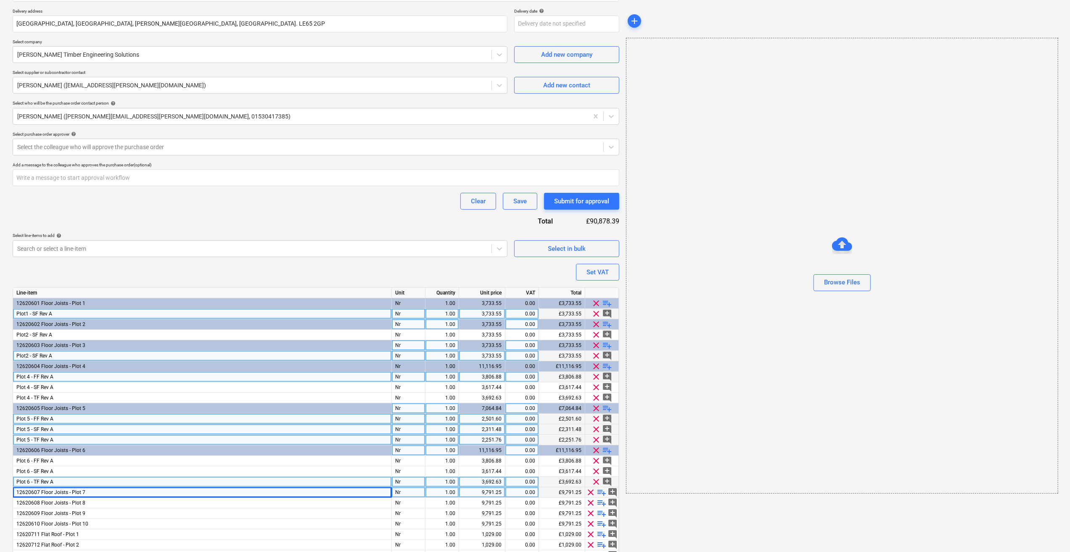
click at [604, 401] on span "playlist_add" at bounding box center [602, 493] width 10 height 10
click at [604, 401] on span "playlist_add" at bounding box center [607, 493] width 10 height 10
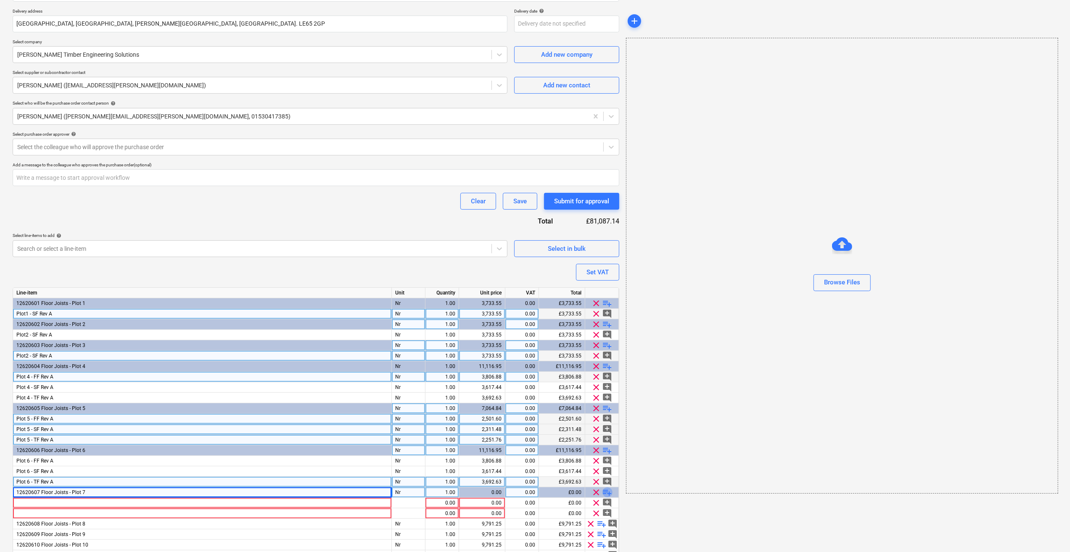
click at [604, 401] on span "playlist_add" at bounding box center [607, 493] width 10 height 10
type textarea "x"
click at [21, 401] on div at bounding box center [202, 503] width 379 height 11
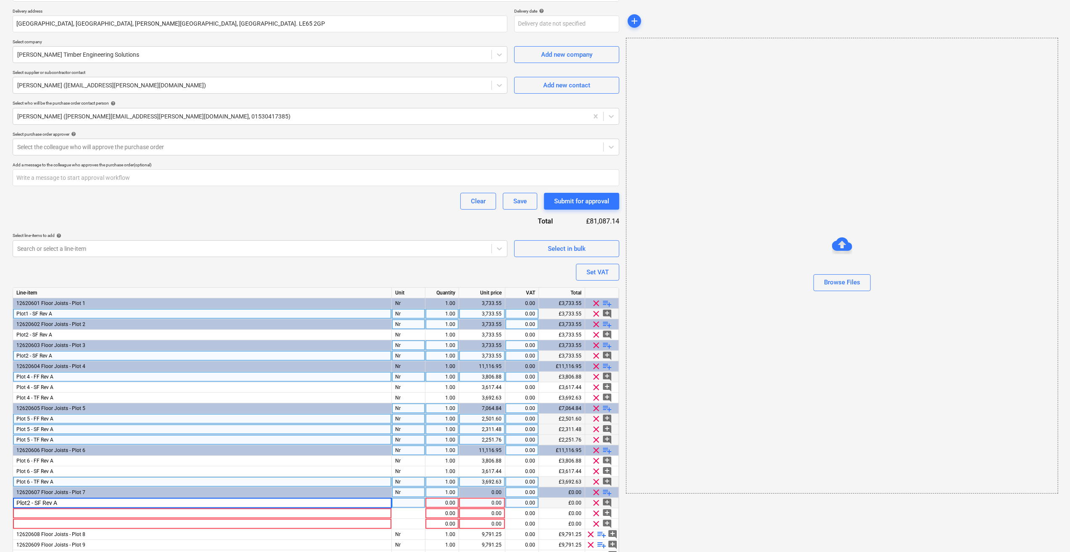
click at [31, 401] on input "Plot2 - SF Rev A" at bounding box center [202, 503] width 378 height 10
click at [40, 401] on input "Plot 7 - SF Rev A" at bounding box center [202, 503] width 378 height 10
type input "Plot 7 - FF Rev A"
click at [410, 401] on div at bounding box center [409, 503] width 34 height 11
type textarea "x"
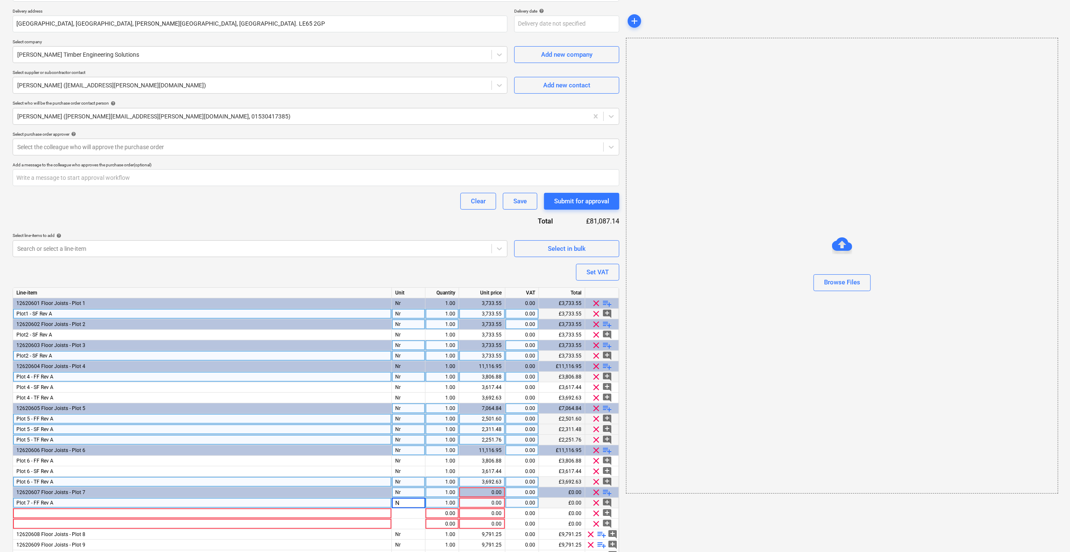
type input "Nr"
click at [409, 401] on div at bounding box center [409, 514] width 34 height 11
type textarea "x"
type input "Nr"
click at [410, 401] on div at bounding box center [409, 524] width 34 height 11
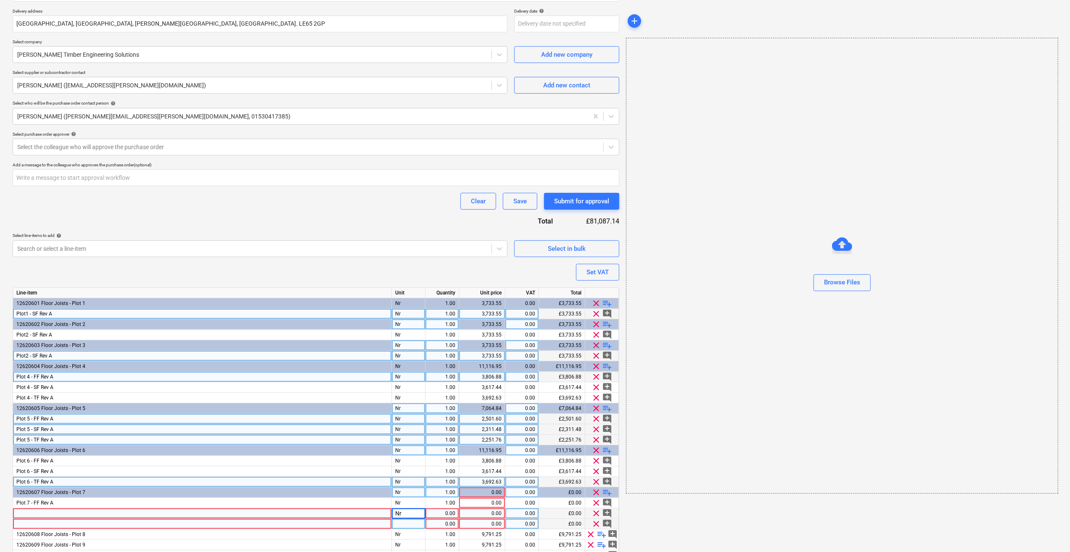
type textarea "x"
type input "Nr"
click at [406, 401] on input "Nr" at bounding box center [408, 524] width 33 height 10
click at [625, 401] on div "add Browse Files" at bounding box center [842, 295] width 438 height 804
type textarea "x"
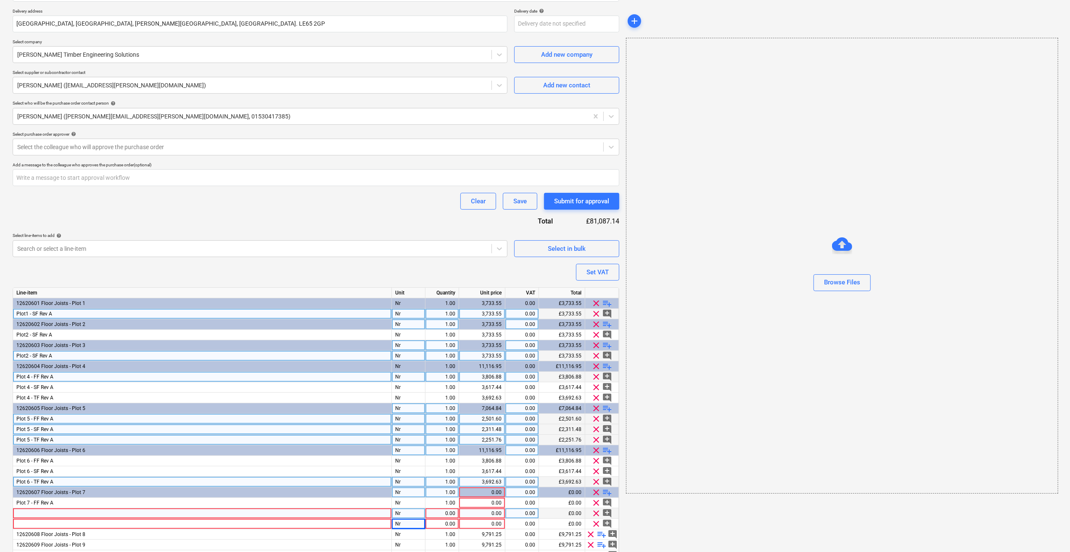
click at [448, 401] on div "0.00" at bounding box center [442, 514] width 26 height 11
type input "1"
click at [446, 401] on div "0.00" at bounding box center [442, 524] width 26 height 11
type textarea "x"
type input "1"
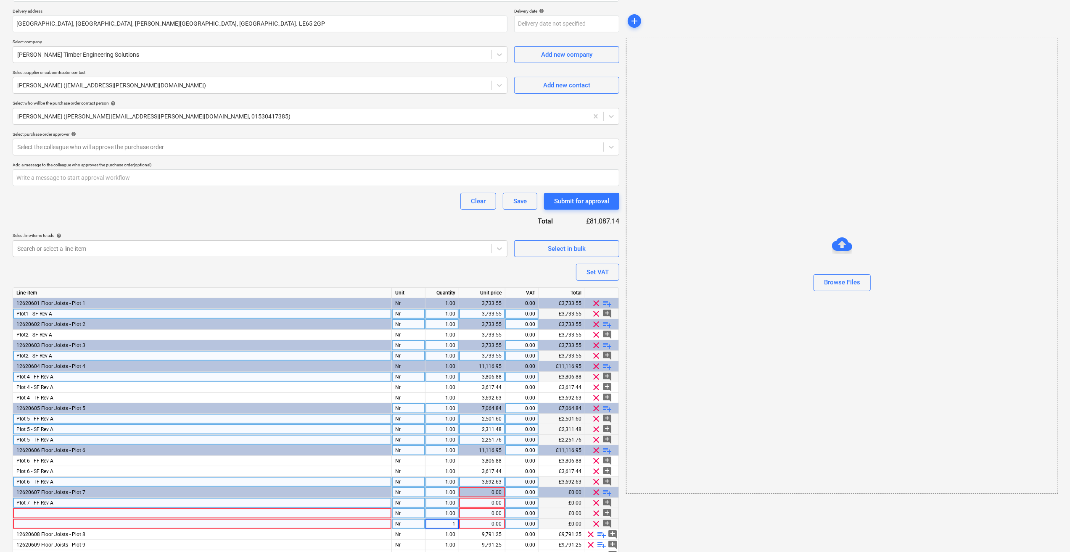
click at [483, 401] on div "0.00" at bounding box center [481, 503] width 39 height 11
type textarea "x"
type input "3806.88"
click at [480, 401] on div "0.00" at bounding box center [481, 514] width 39 height 11
type textarea "x"
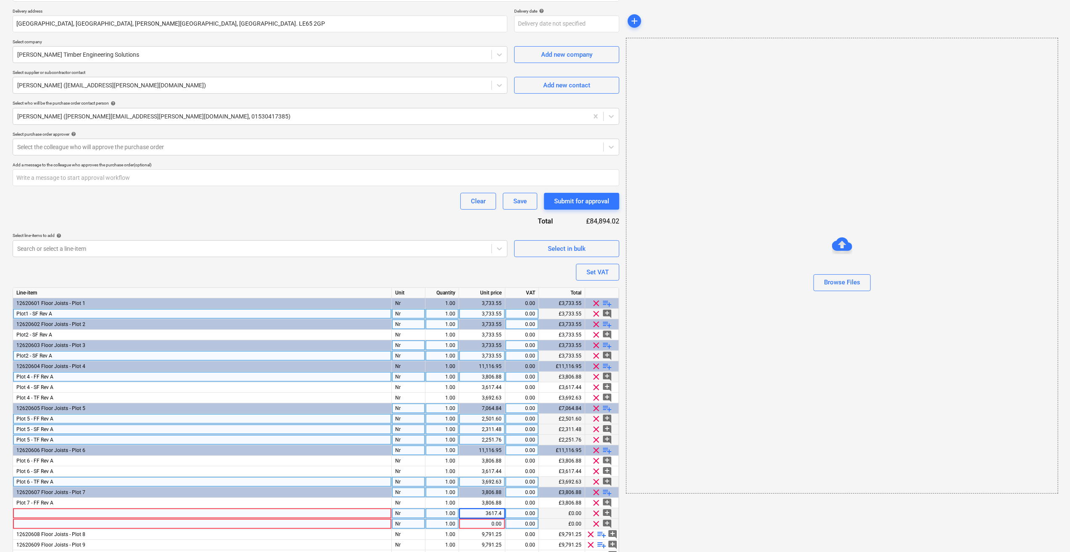
type input "3617.44"
click at [479, 401] on div "0.00" at bounding box center [481, 524] width 39 height 11
type textarea "x"
type input "3692.63"
click at [713, 401] on div "add Browse Files" at bounding box center [842, 295] width 438 height 804
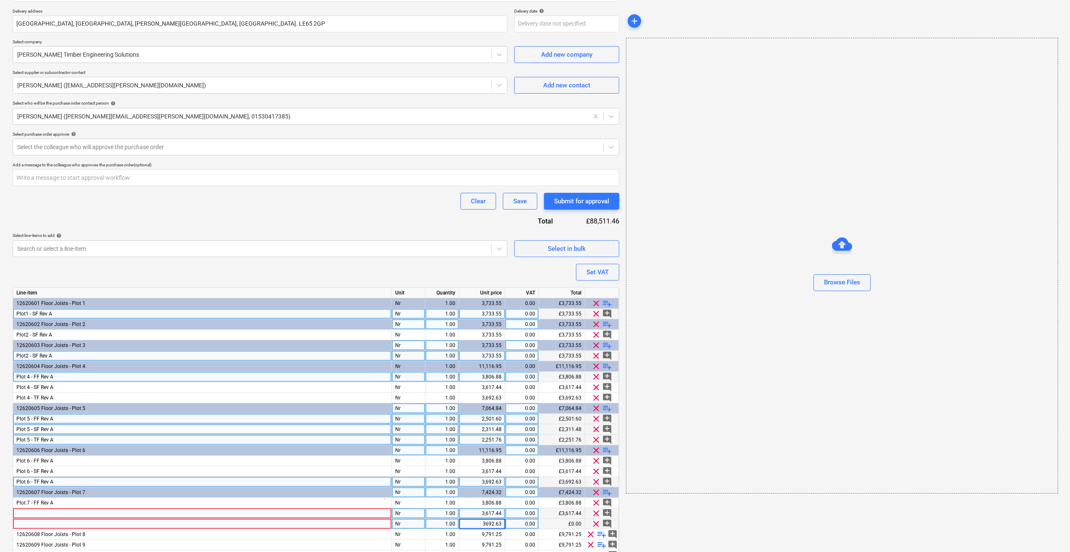
type textarea "x"
click at [28, 401] on div at bounding box center [202, 514] width 379 height 11
type input "Plot2 - SF Rev A"
click at [32, 401] on div at bounding box center [202, 524] width 379 height 11
type textarea "x"
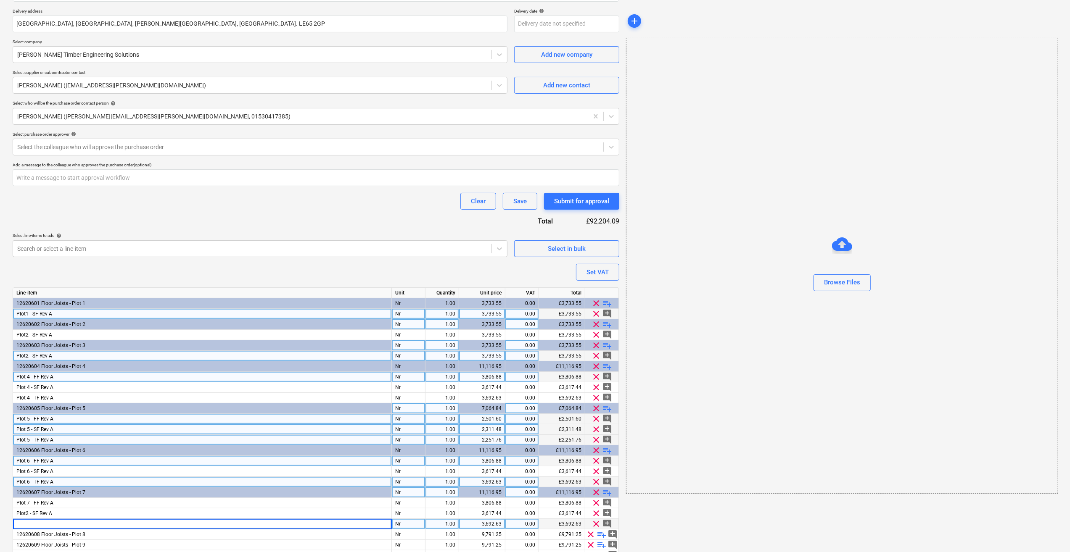
type input "Plot2 - SF Rev A"
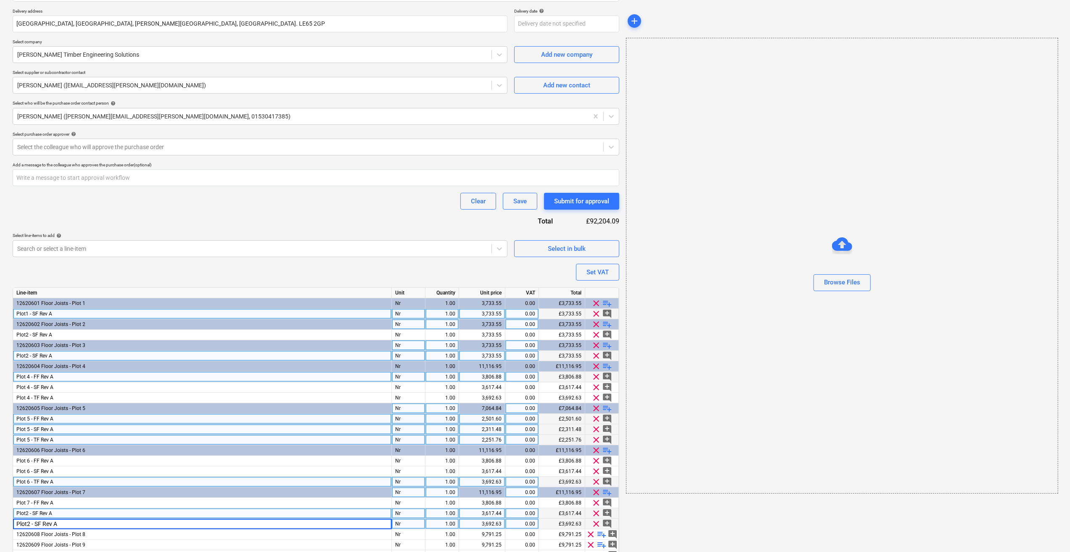
click at [26, 401] on span "Plot2 - SF Rev A" at bounding box center [34, 514] width 36 height 6
type textarea "x"
click at [29, 401] on input "Plot2 - SF Rev A" at bounding box center [202, 514] width 378 height 10
type input "Plot 7 - SF Rev A"
click at [26, 401] on span "Plot2 - SF Rev A" at bounding box center [34, 524] width 36 height 6
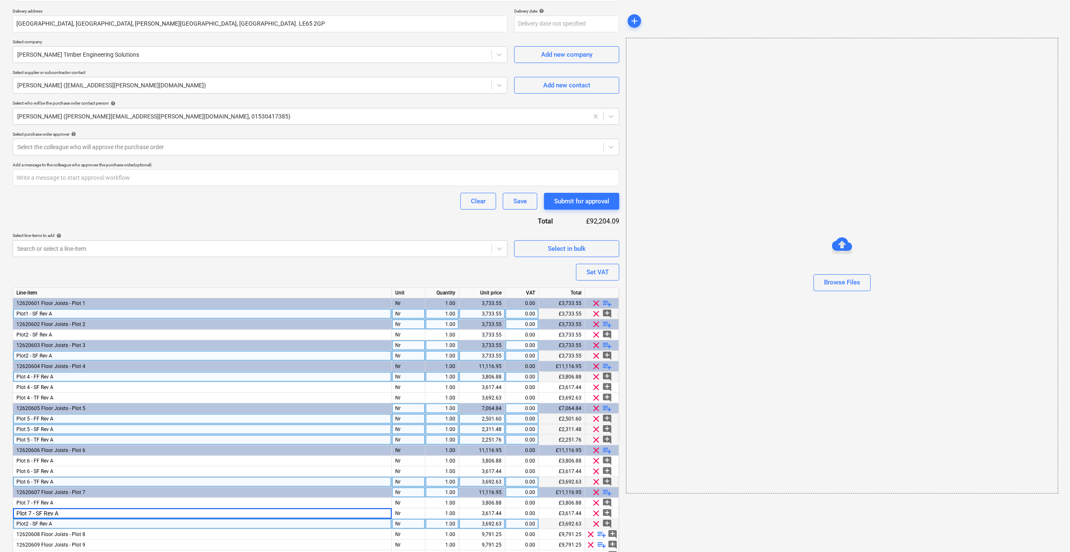
type textarea "x"
click at [26, 401] on input "Plot2 - SF Rev A" at bounding box center [202, 524] width 378 height 10
click at [39, 401] on input "Plot 7 - SF Rev A" at bounding box center [202, 524] width 378 height 10
type input "Plot 7 - TF Rev A"
click at [775, 401] on div "add Browse Files" at bounding box center [842, 295] width 438 height 804
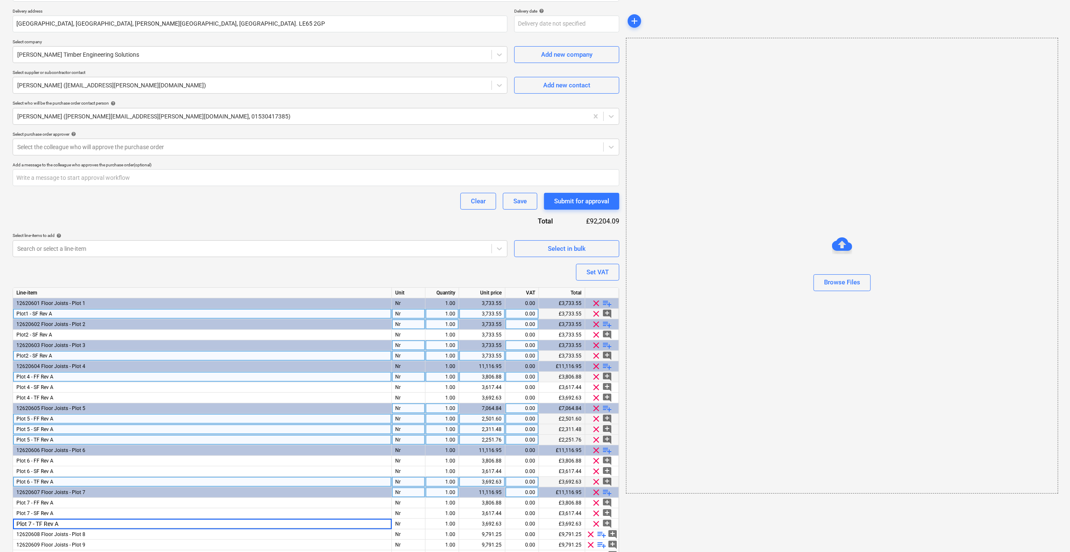
type textarea "x"
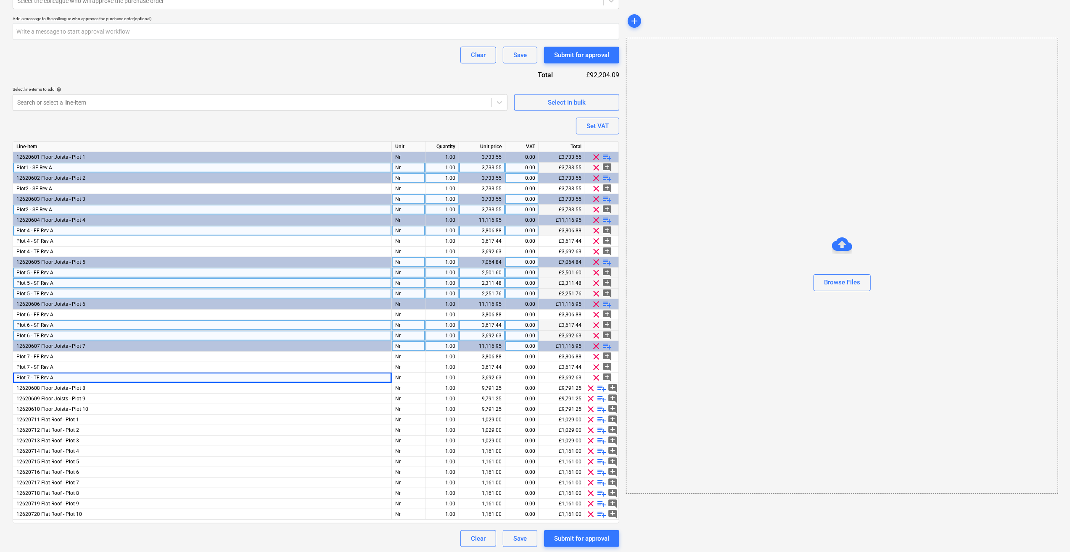
scroll to position [296, 0]
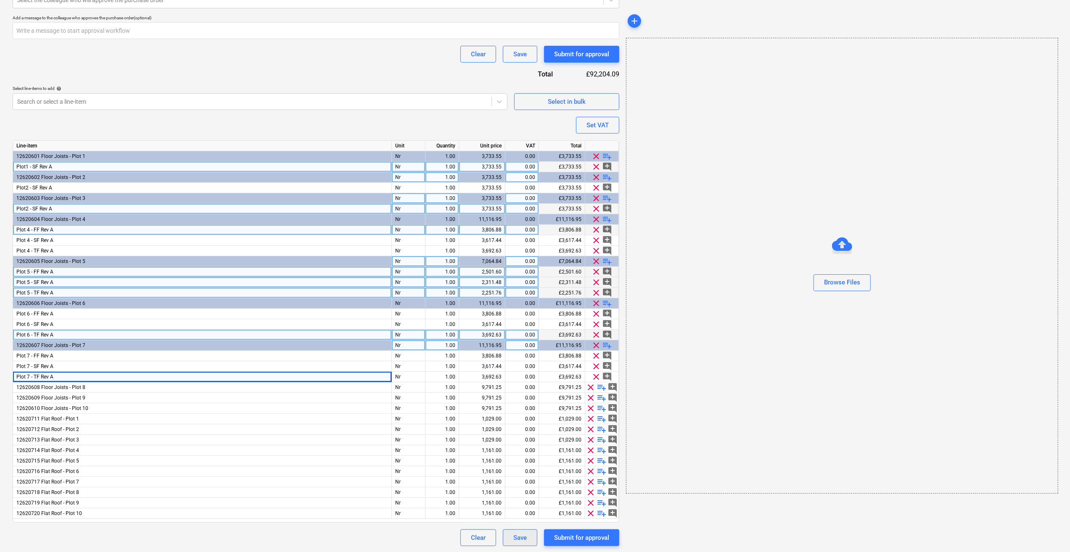
click at [511, 401] on button "Save" at bounding box center [520, 538] width 34 height 17
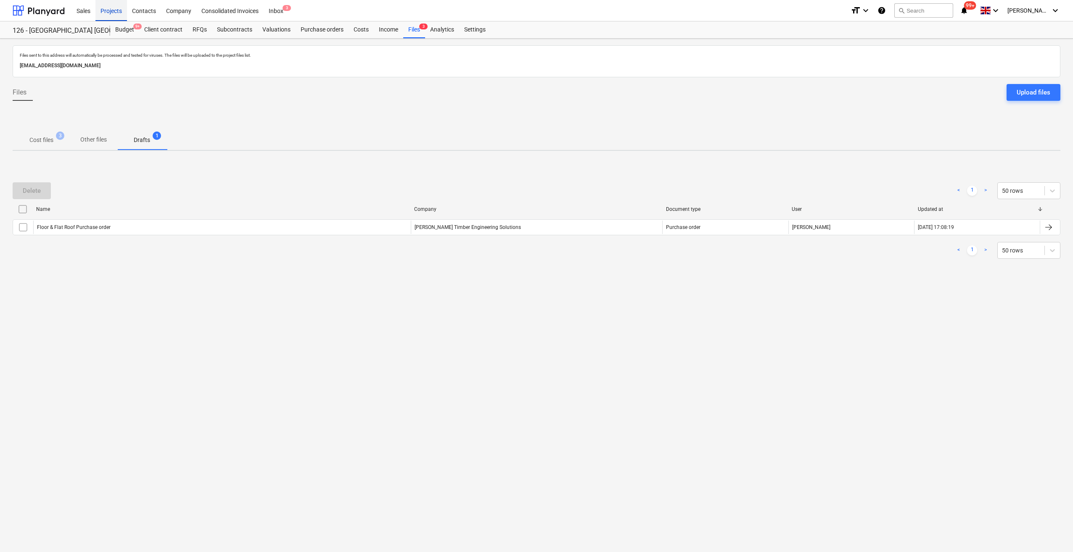
click at [123, 10] on div "Projects" at bounding box center [111, 10] width 32 height 21
